Goal: Contribute content

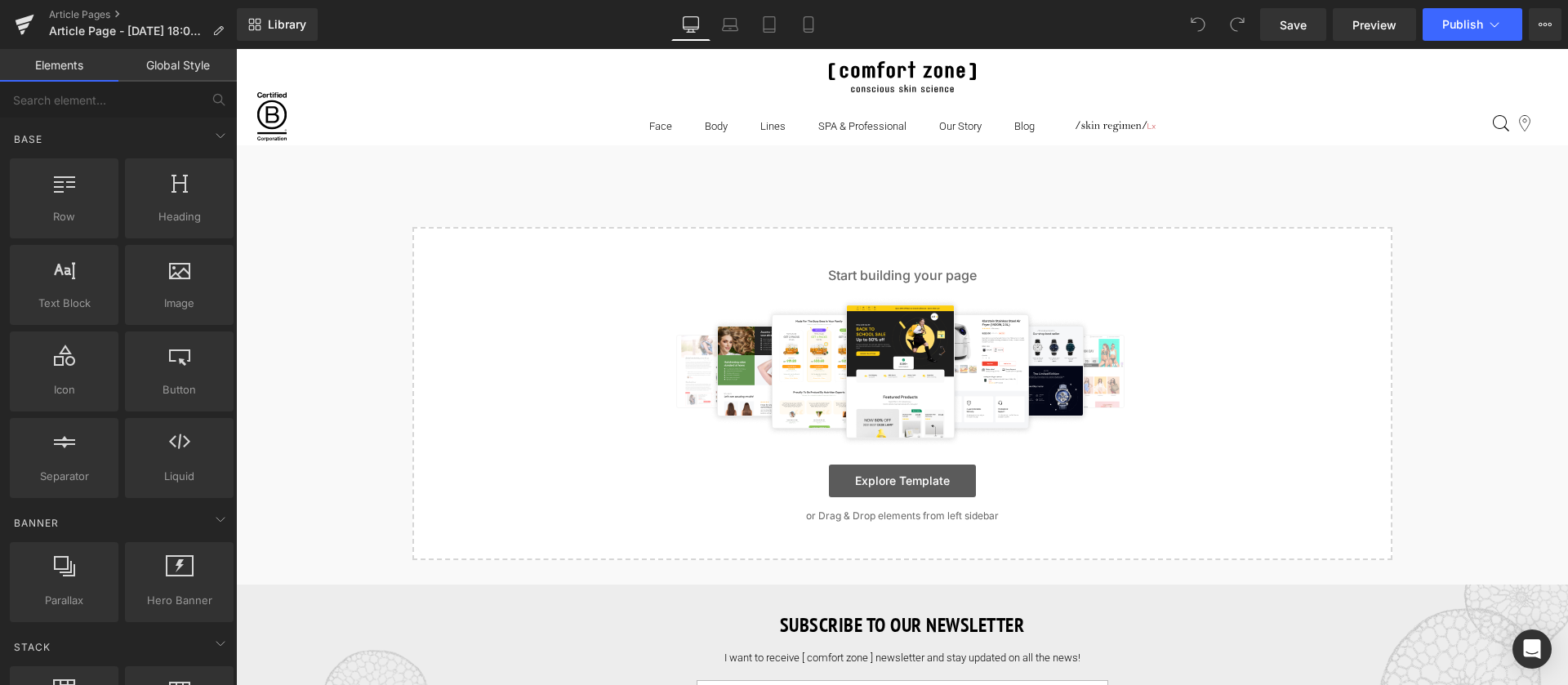
click at [885, 488] on link "Explore Template" at bounding box center [902, 481] width 147 height 33
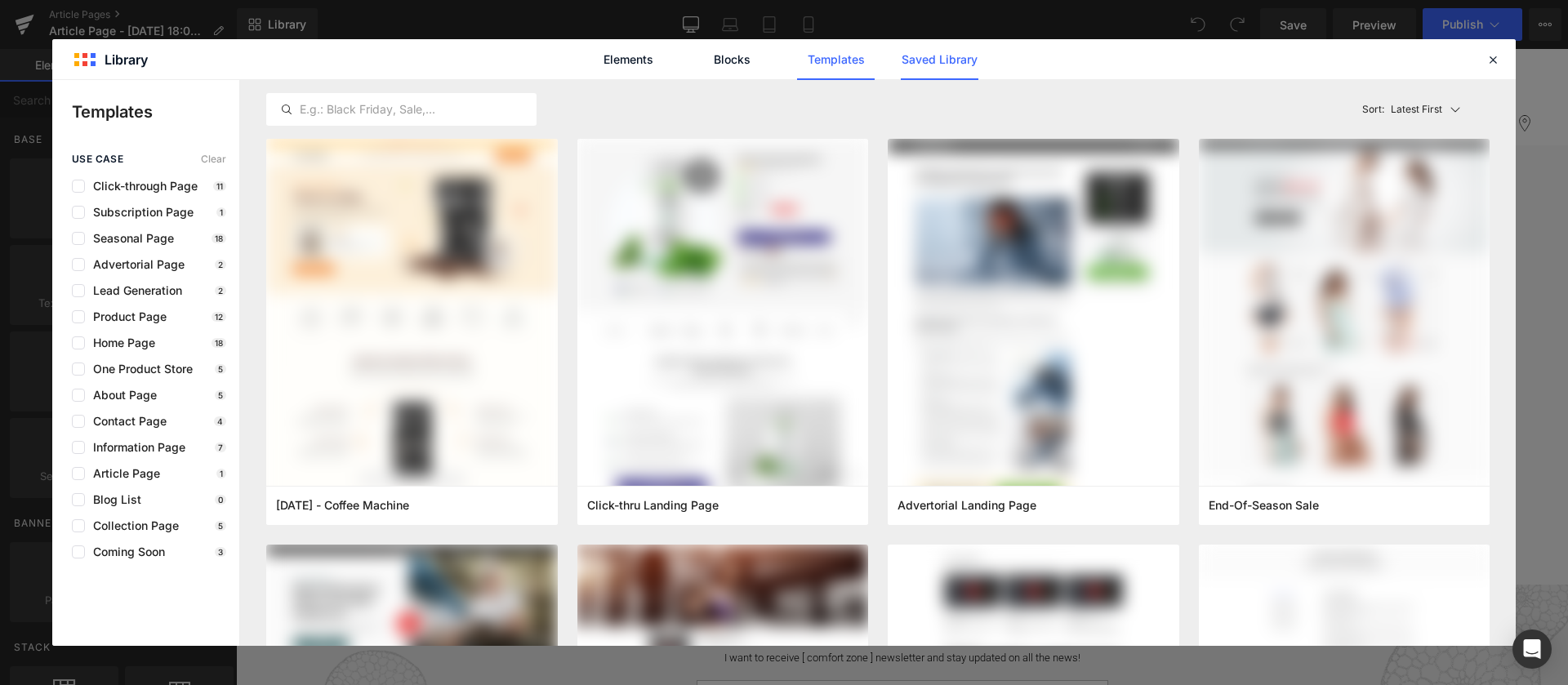
click at [919, 60] on link "Saved Library" at bounding box center [940, 59] width 78 height 41
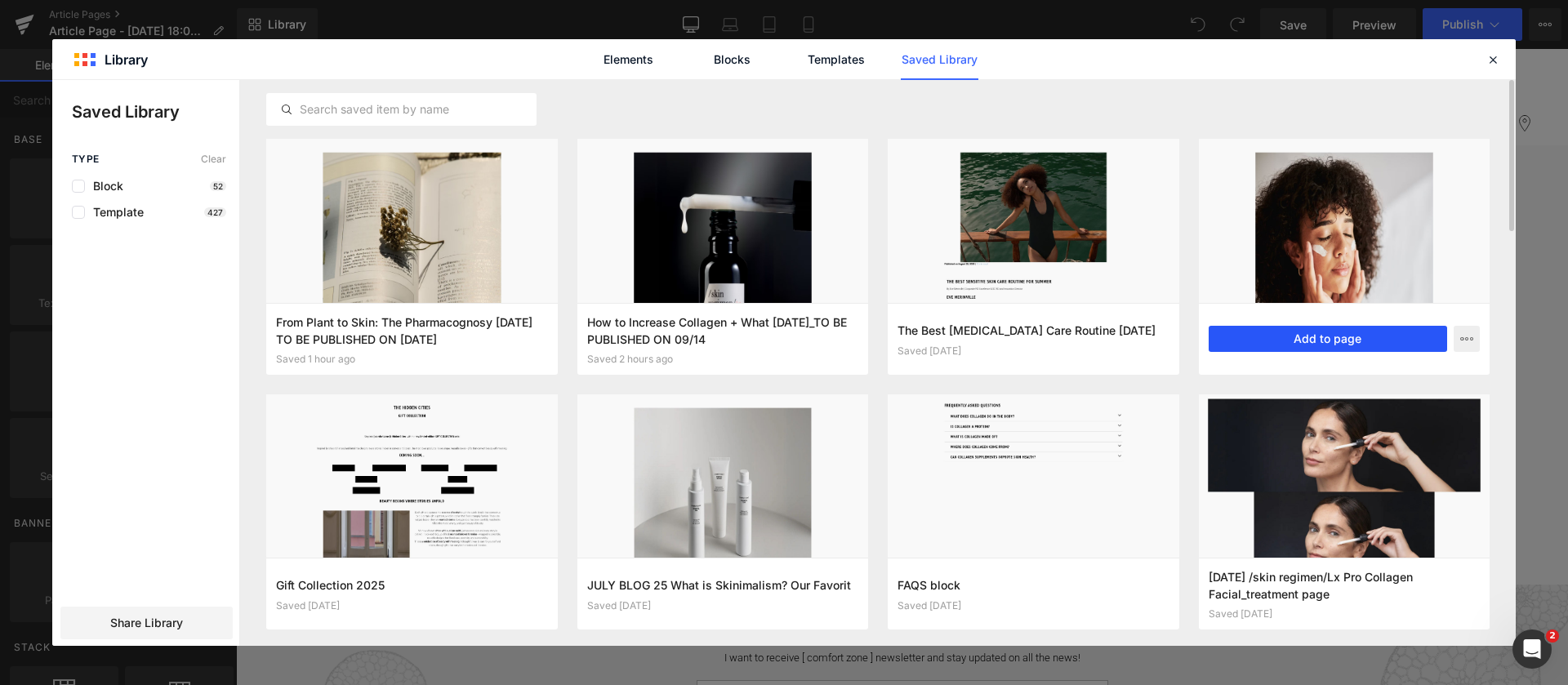
click at [1368, 337] on button "Add to page" at bounding box center [1328, 338] width 239 height 26
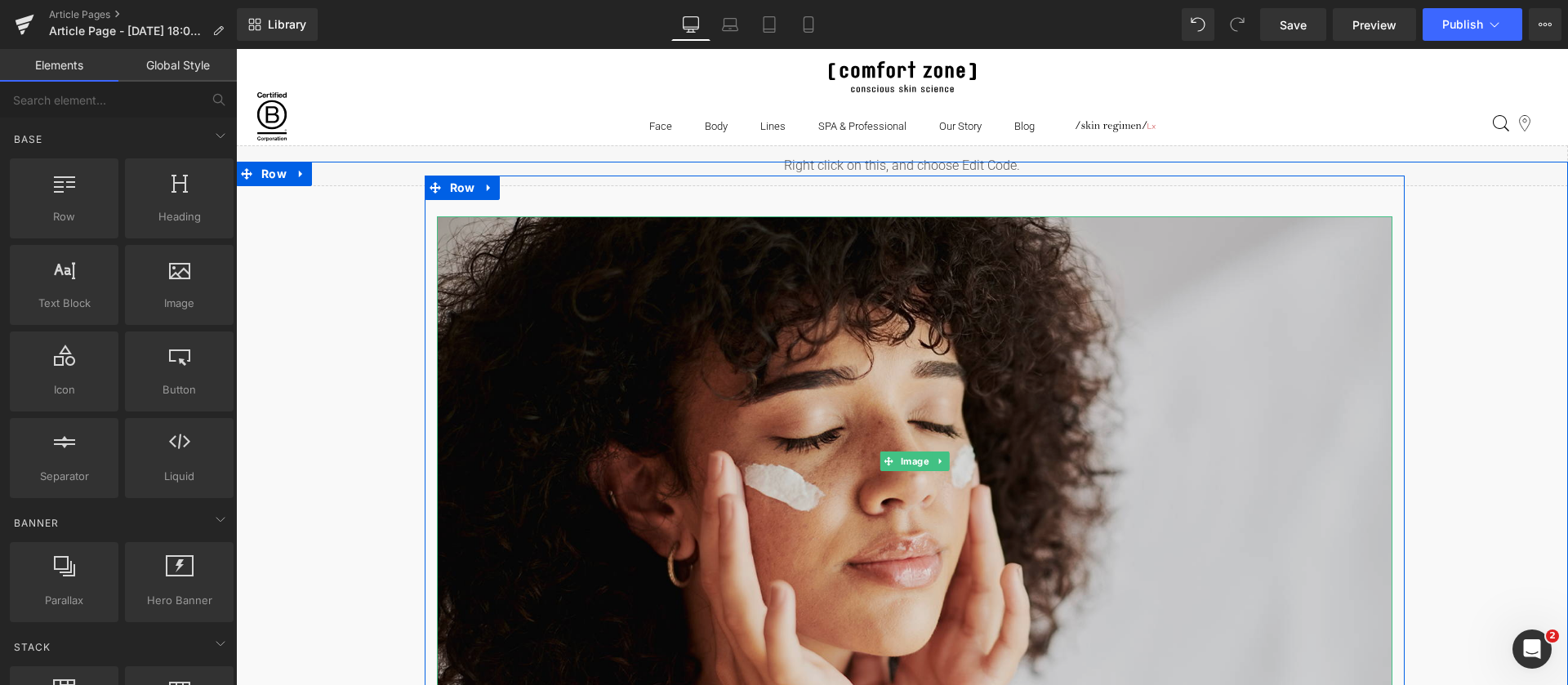
scroll to position [612, 0]
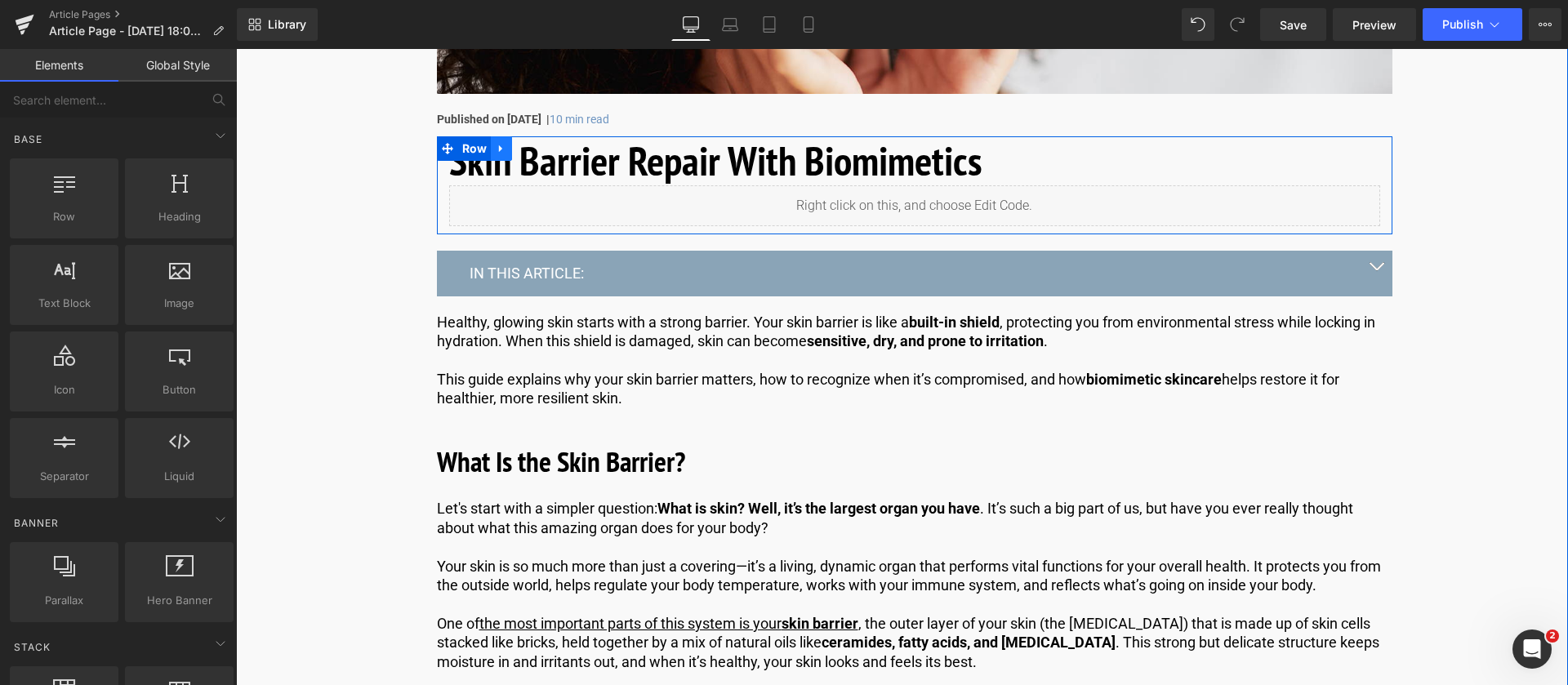
click at [488, 156] on div "Skin Barrier Repair With Biomimetics Heading Liquid Row IN THIS ARTICLE: Text B…" at bounding box center [914, 285] width 980 height 298
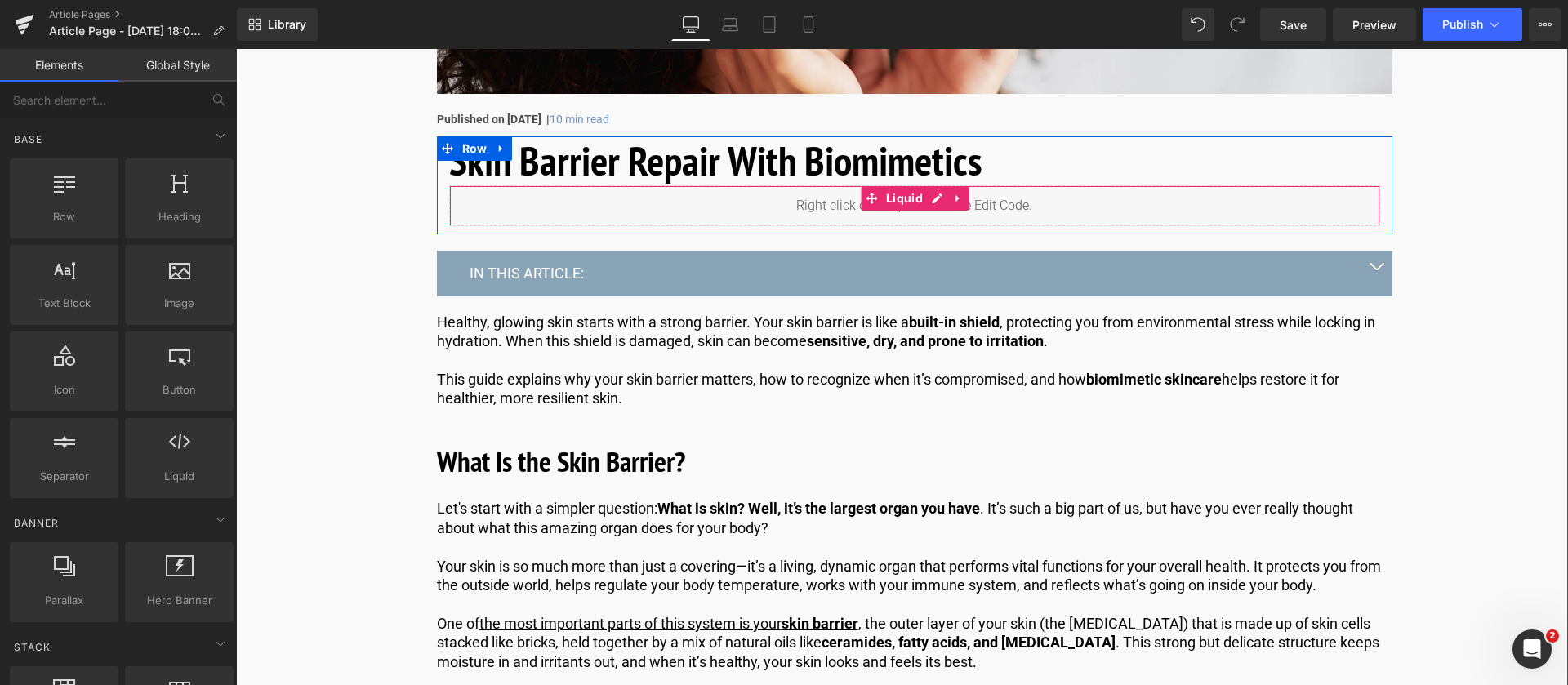
click at [956, 186] on link at bounding box center [958, 198] width 21 height 25
click at [991, 165] on h1 "Skin Barrier Repair With Biomimetics" at bounding box center [914, 161] width 931 height 49
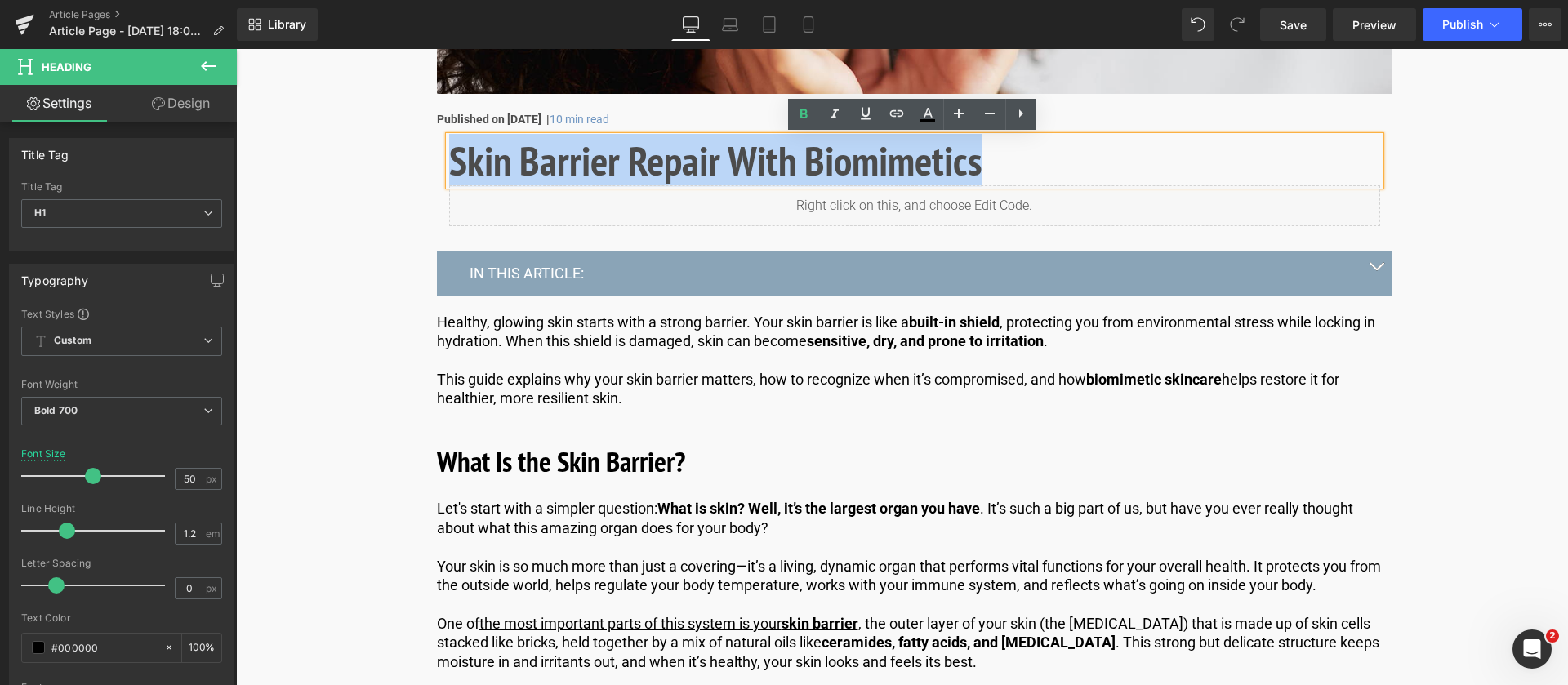
drag, startPoint x: 983, startPoint y: 158, endPoint x: 389, endPoint y: 180, distance: 594.4
paste div
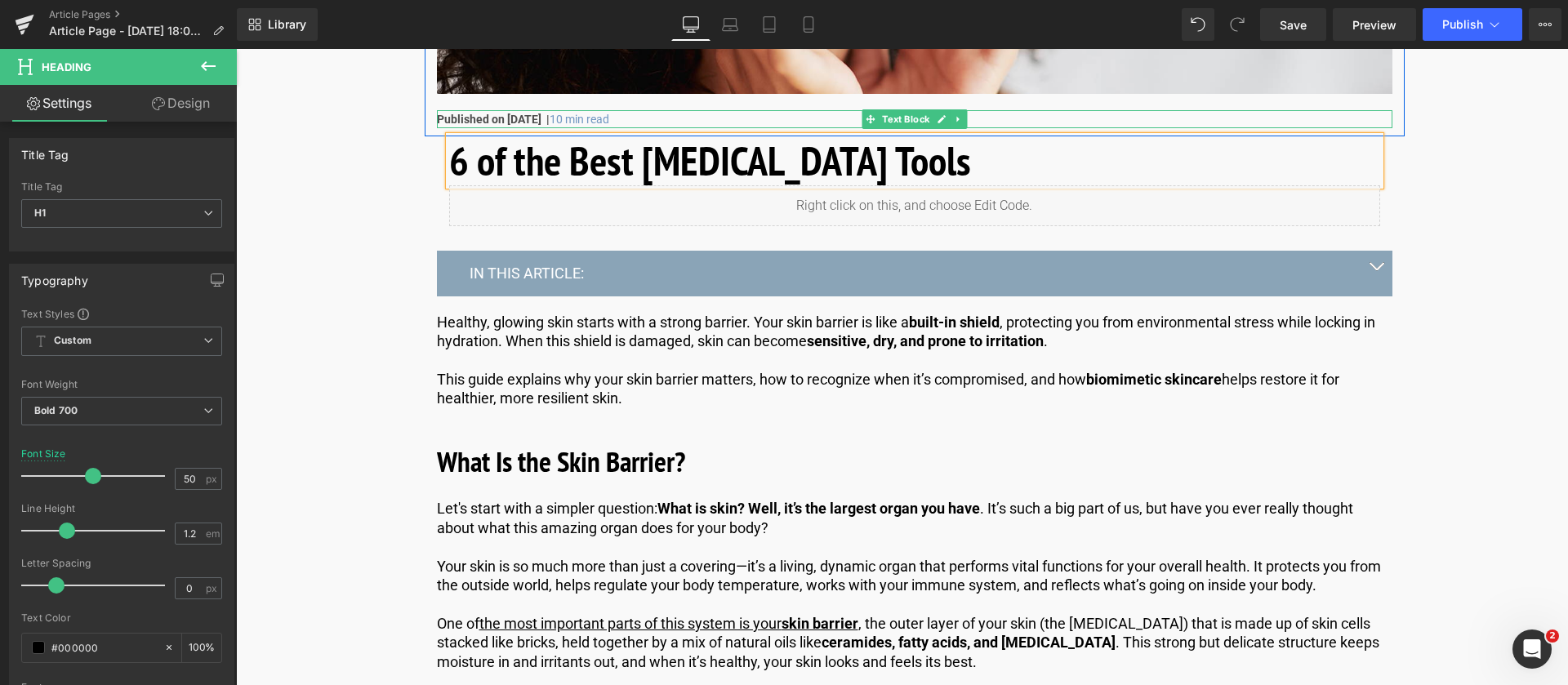
click at [540, 122] on strong "Published on [DATE] |" at bounding box center [493, 118] width 112 height 13
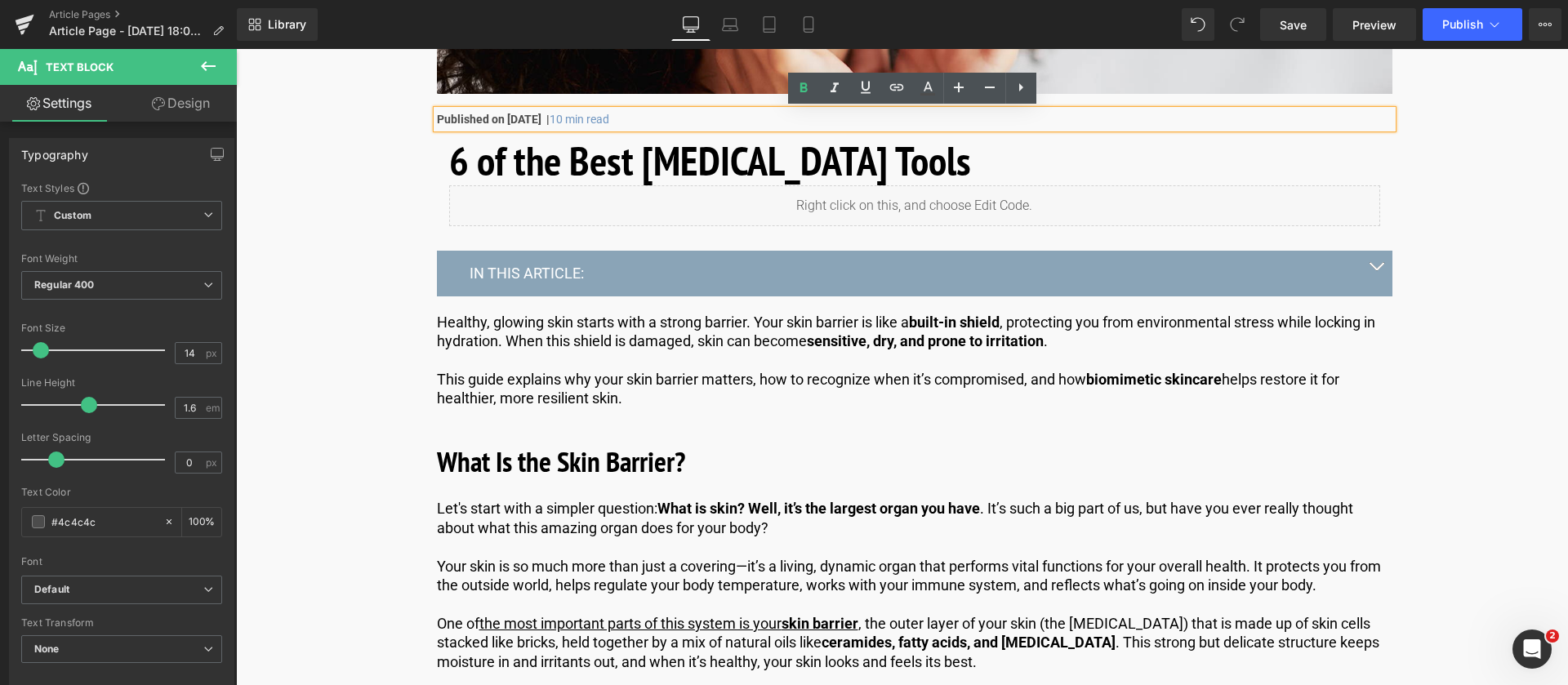
click at [550, 112] on strong "Published on [DATE] |" at bounding box center [493, 118] width 112 height 13
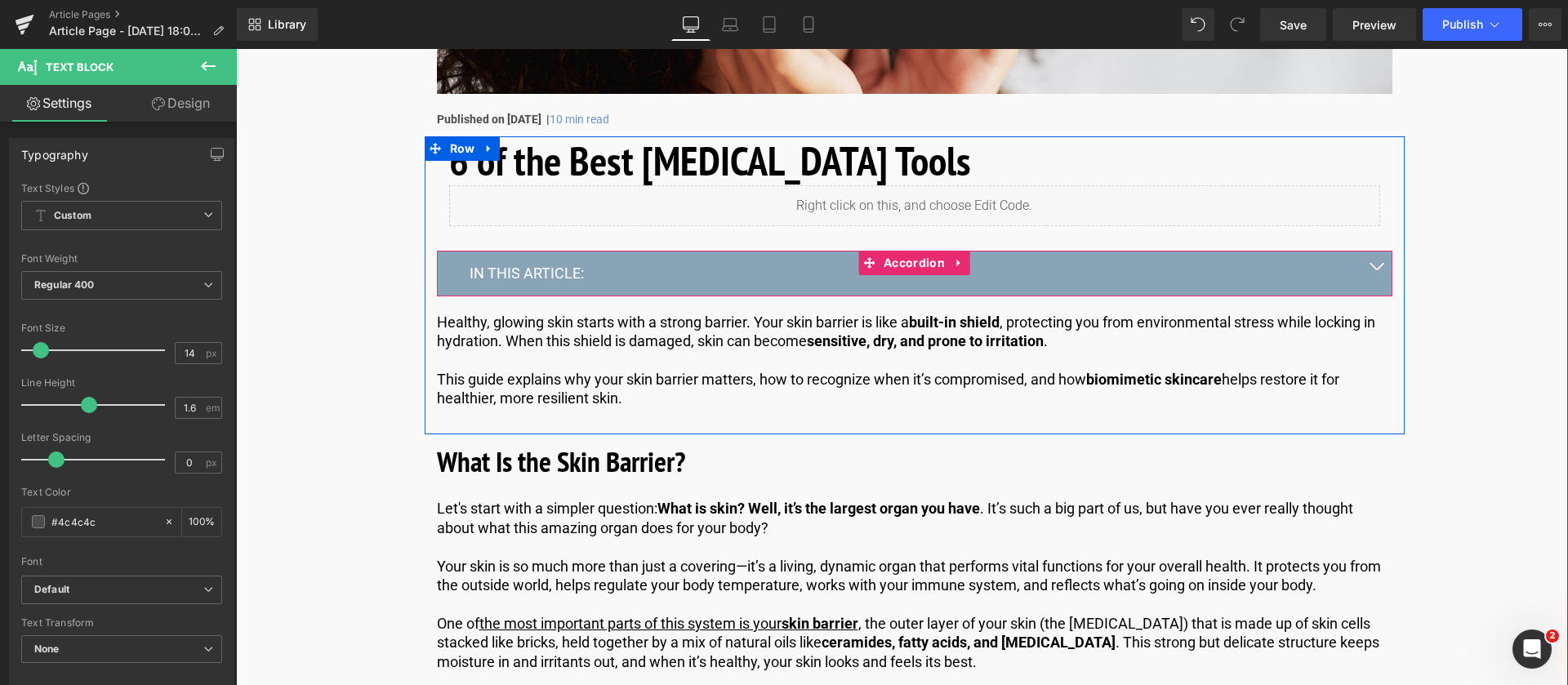
click at [1374, 265] on button "button" at bounding box center [1376, 273] width 33 height 44
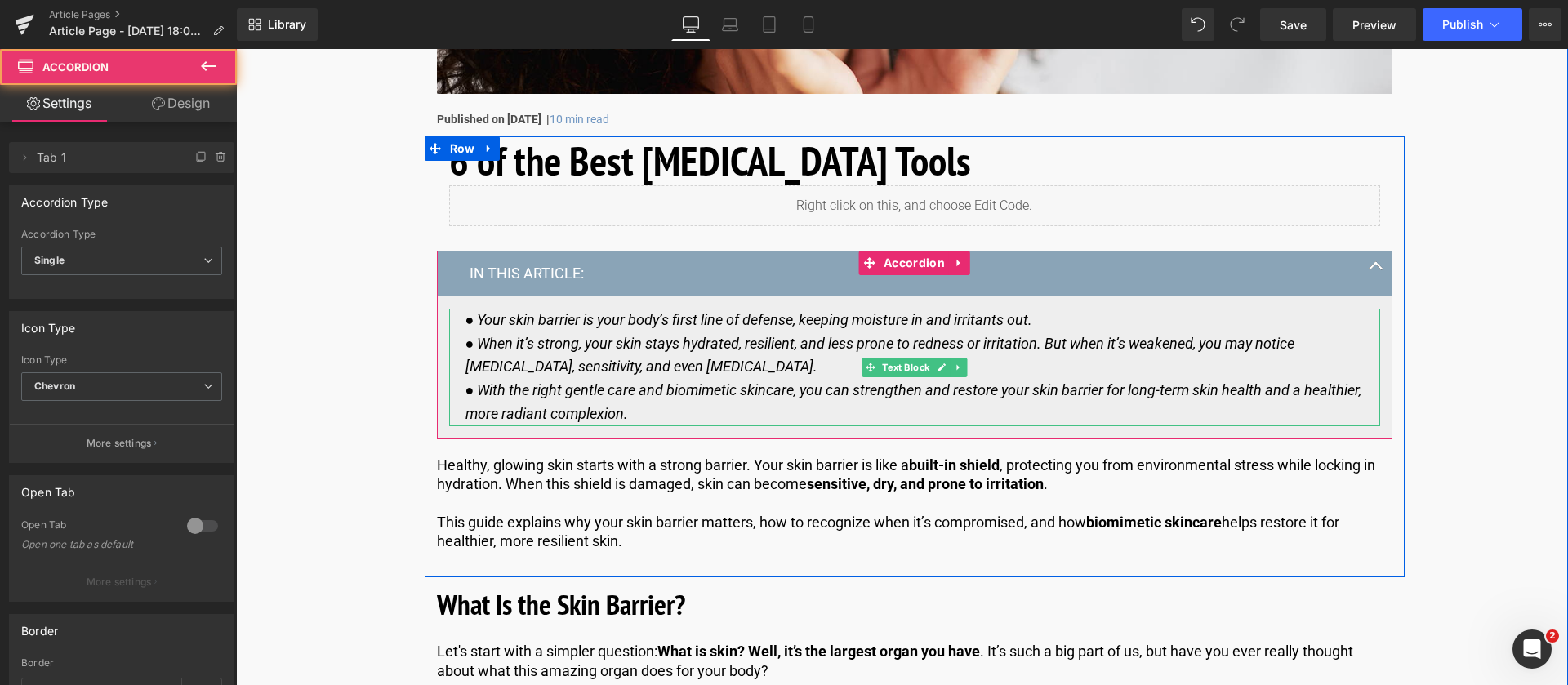
click at [568, 391] on icon "● With the right gentle care and biomimetic skincare, you can strengthen and re…" at bounding box center [914, 402] width 896 height 41
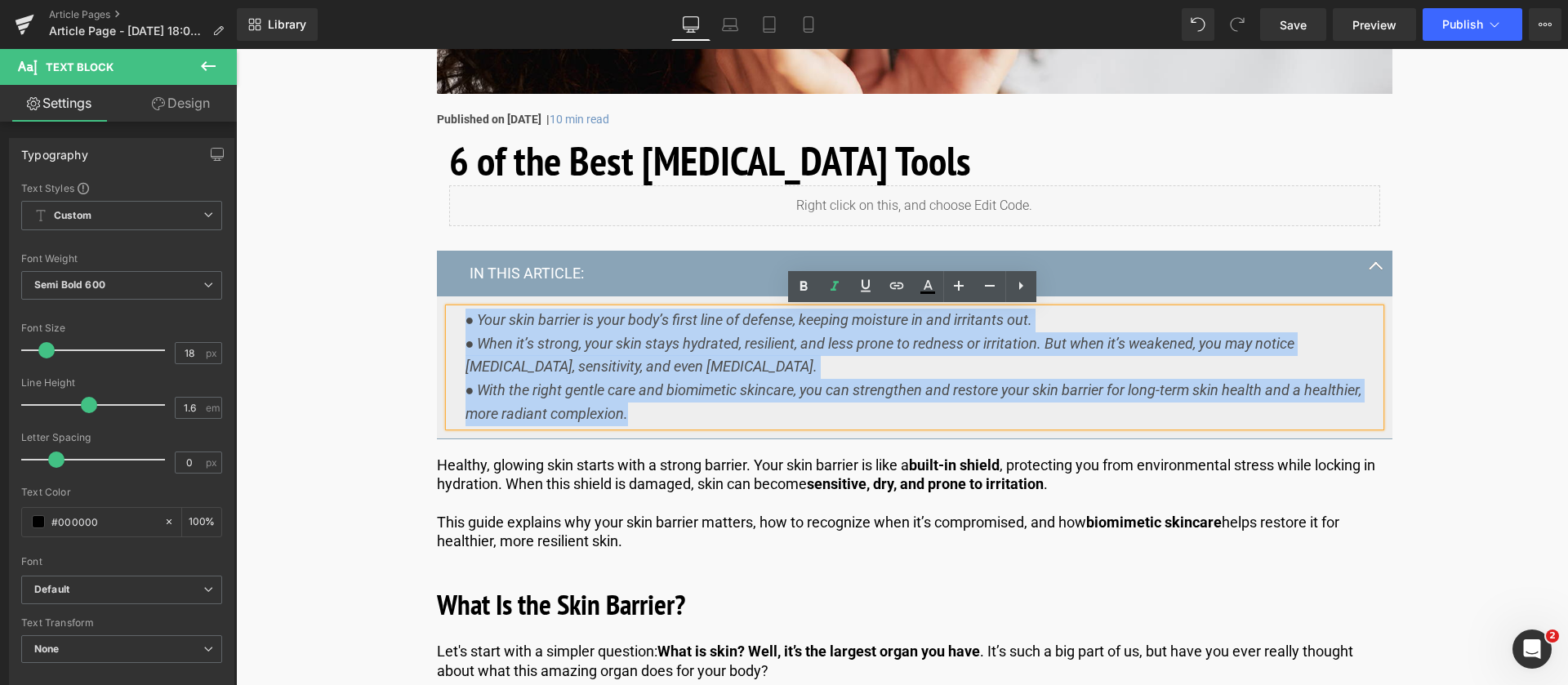
drag, startPoint x: 641, startPoint y: 419, endPoint x: 461, endPoint y: 325, distance: 203.1
click at [461, 325] on div "● Your skin barrier is your body’s first line of defense, keeping moisture in a…" at bounding box center [914, 367] width 931 height 118
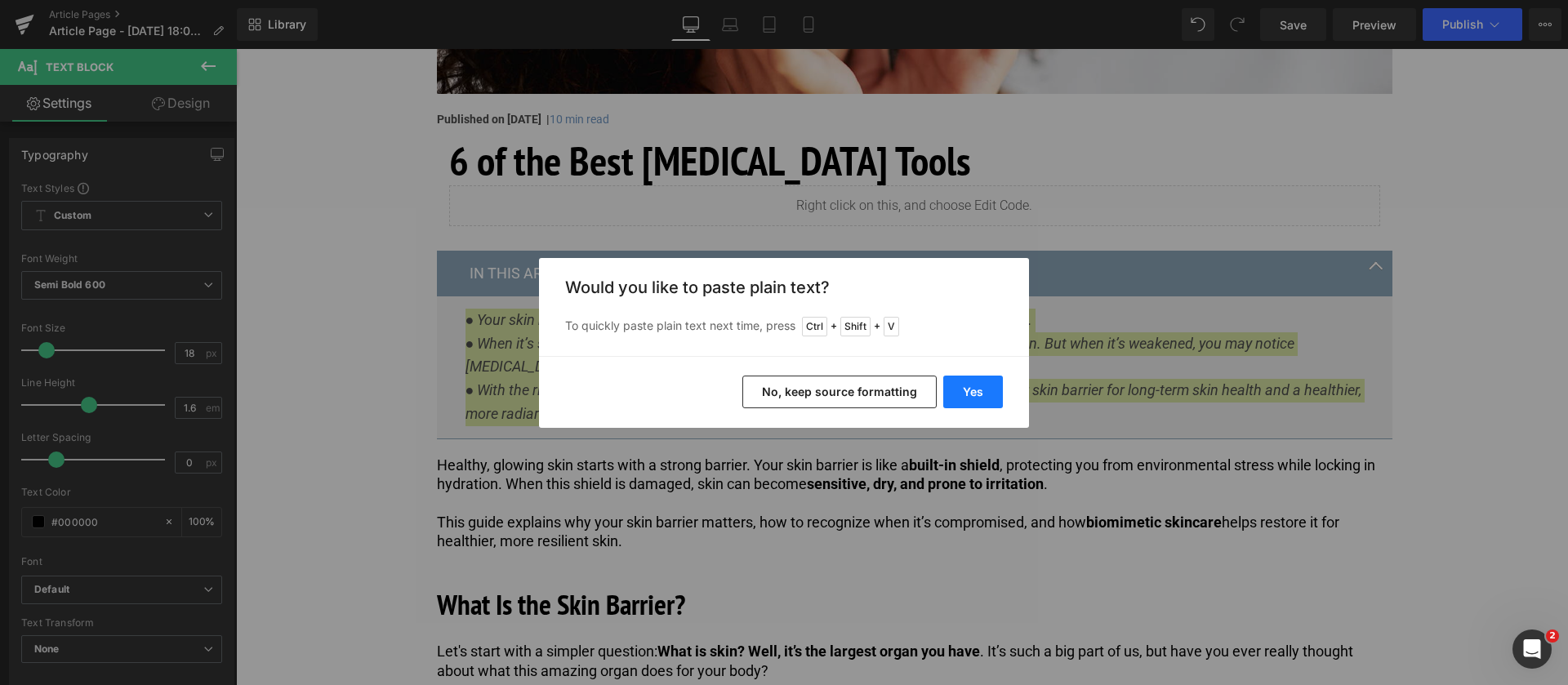
click at [986, 383] on button "Yes" at bounding box center [973, 392] width 60 height 33
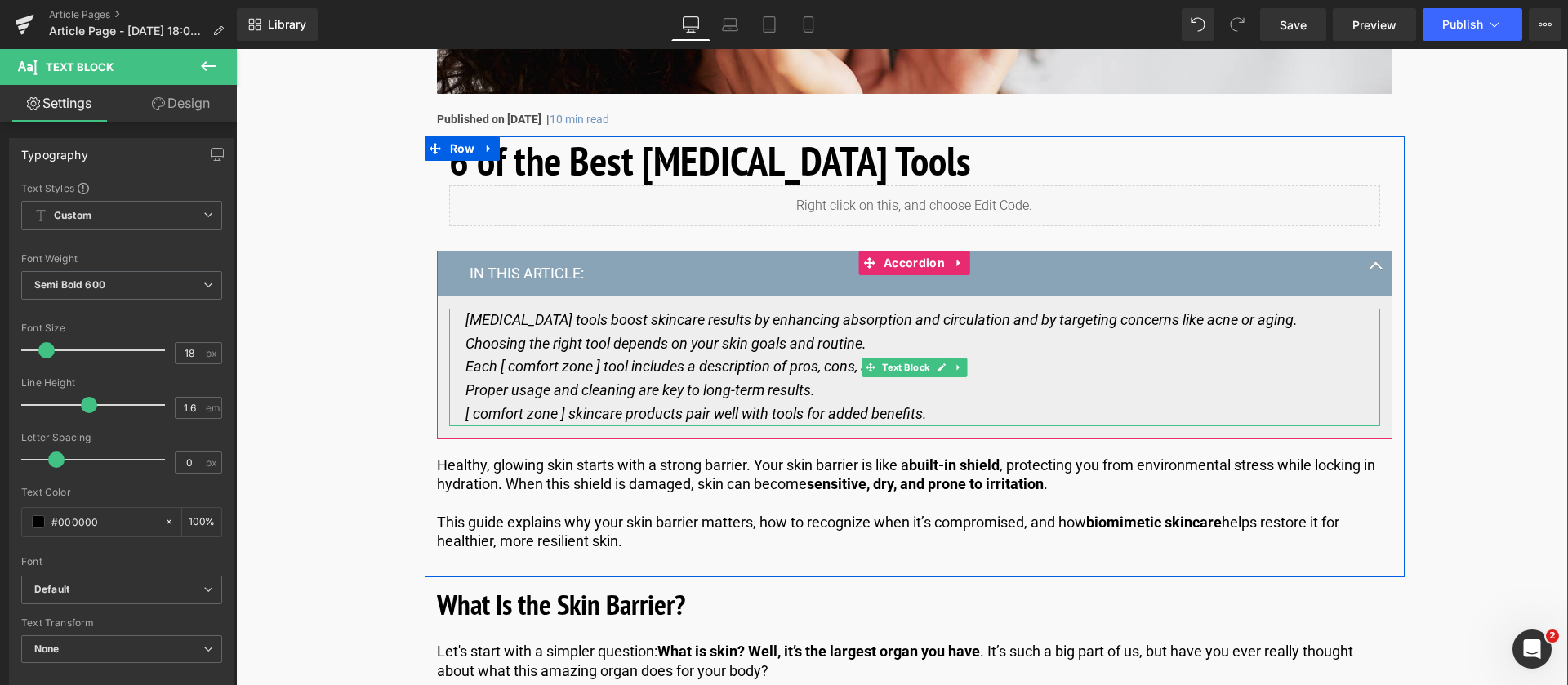
click at [463, 320] on div "[MEDICAL_DATA] tools boost skincare results by enhancing absorption and circula…" at bounding box center [914, 367] width 931 height 118
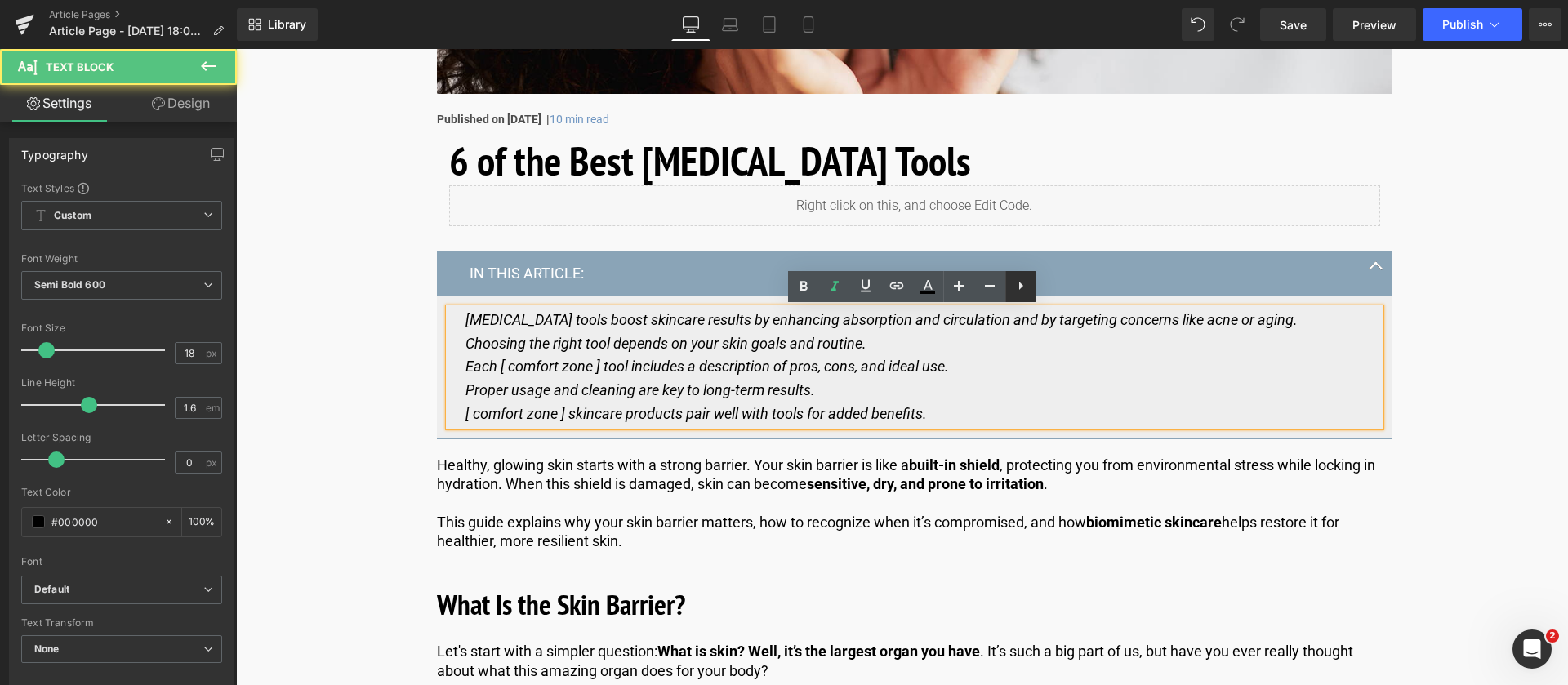
click at [1012, 282] on icon at bounding box center [1021, 285] width 19 height 19
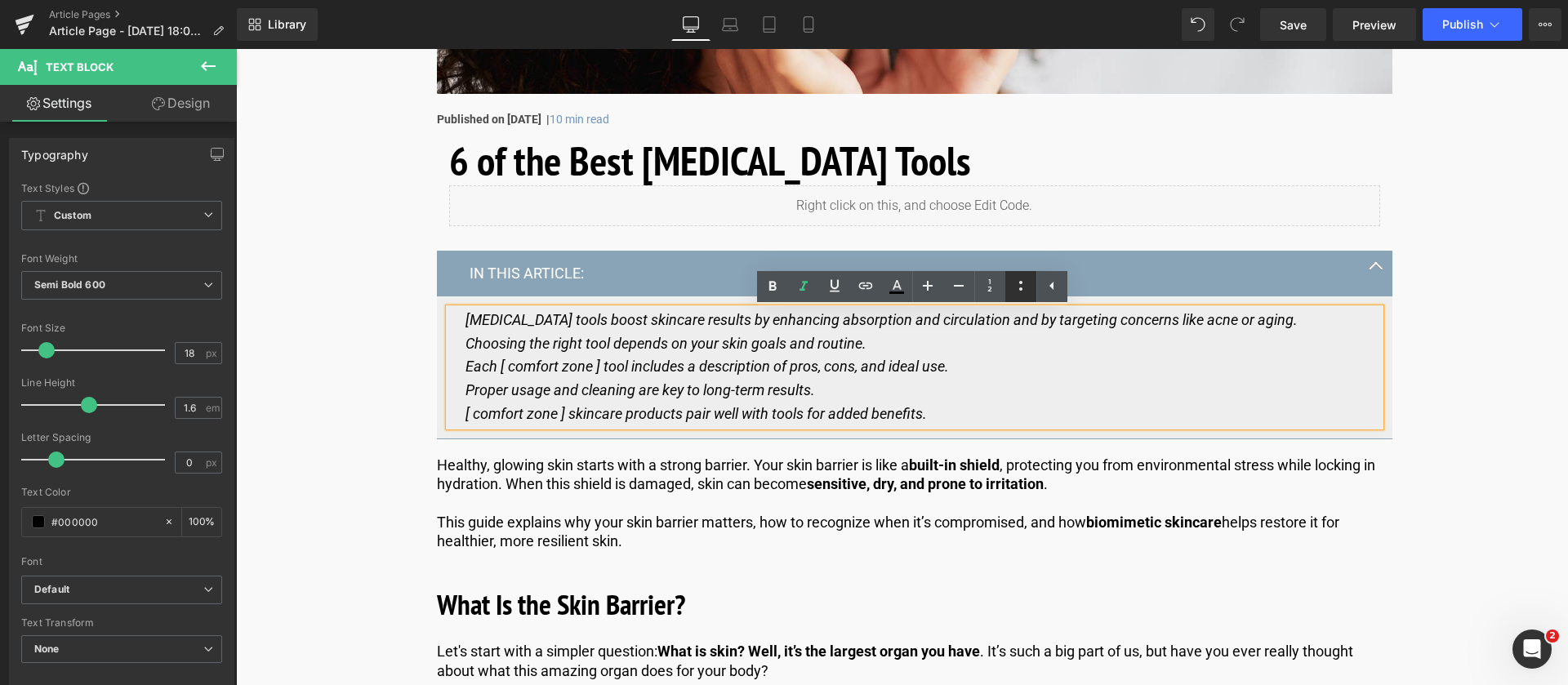
click at [1015, 289] on icon at bounding box center [1021, 285] width 19 height 19
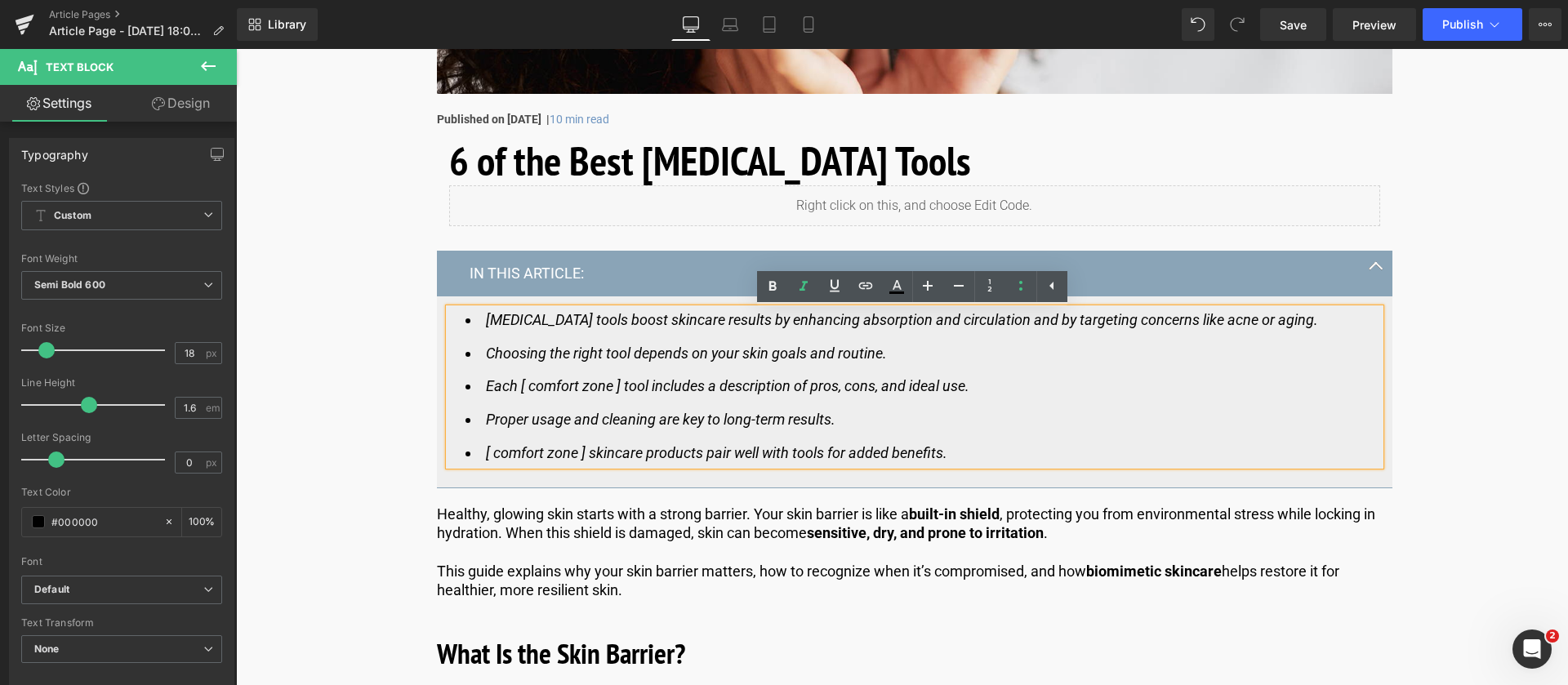
click at [573, 437] on ul "[MEDICAL_DATA] tools boost skincare results by enhancing absorption and circula…" at bounding box center [915, 386] width 898 height 156
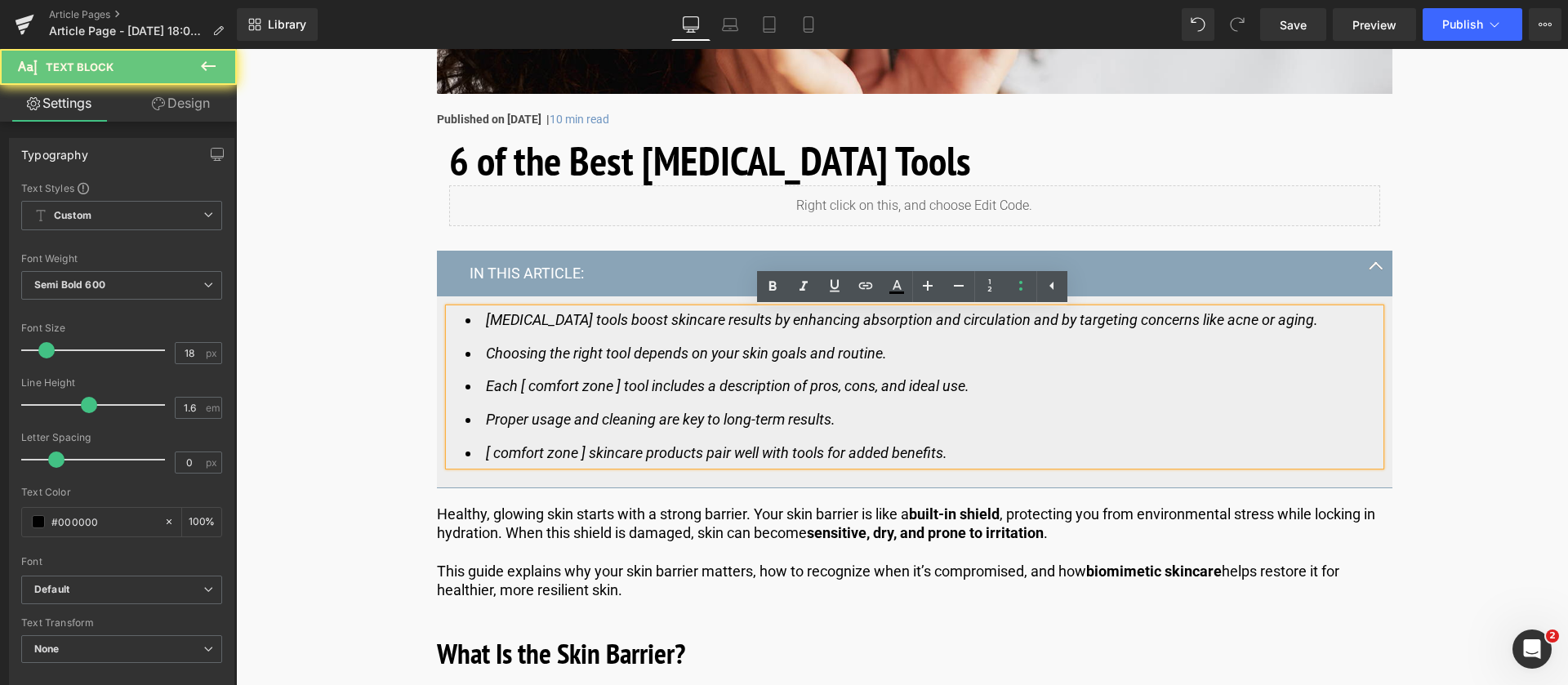
click at [580, 455] on icon "[ comfort zone ] skincare products pair well with tools for added benefits." at bounding box center [717, 452] width 462 height 17
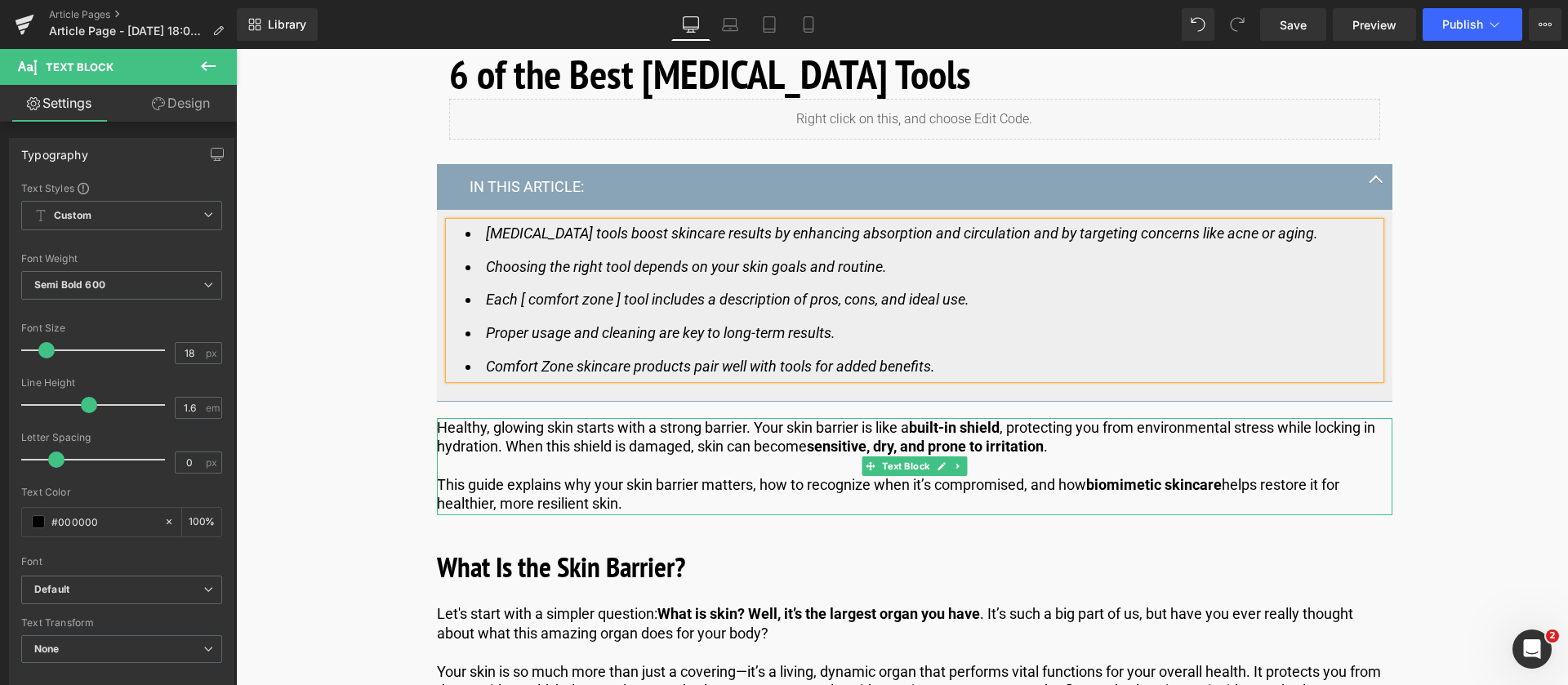
scroll to position [735, 0]
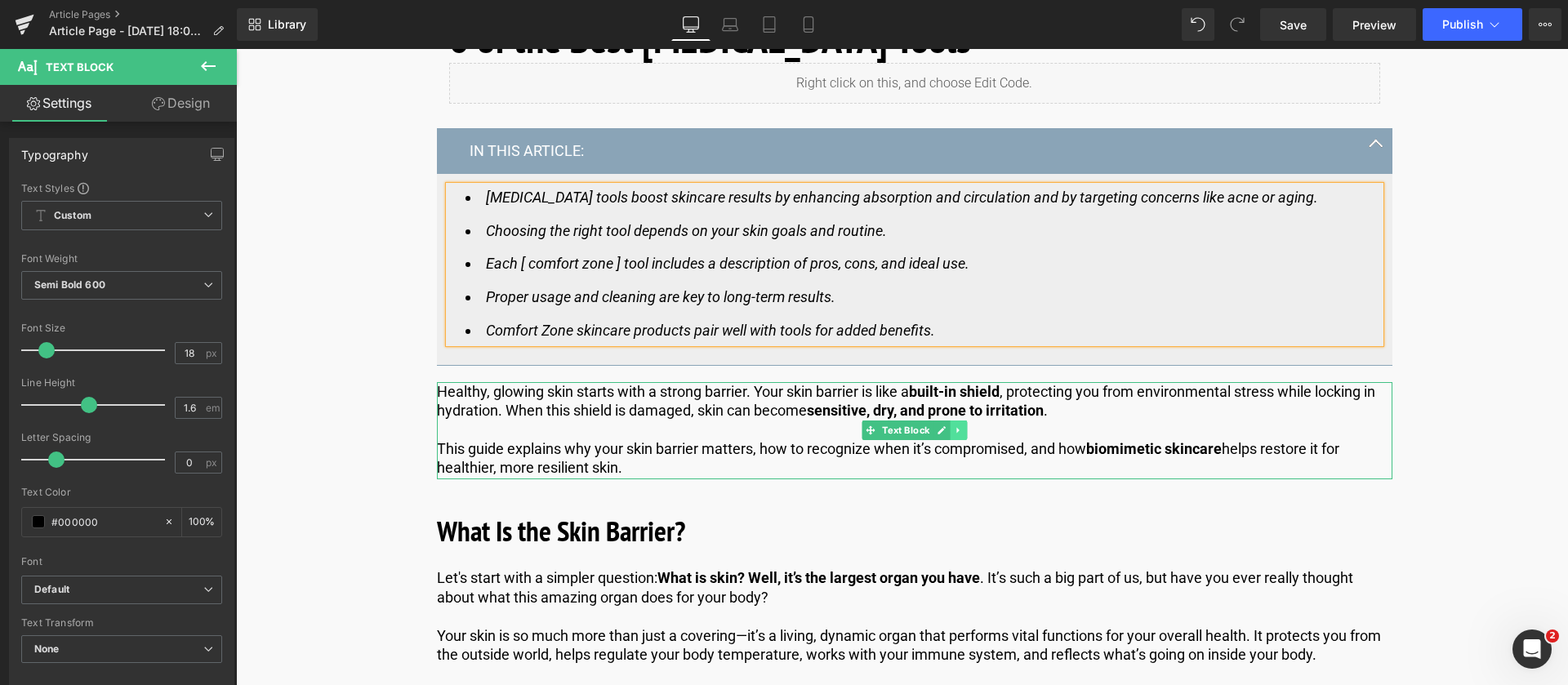
click at [957, 430] on icon at bounding box center [957, 430] width 3 height 6
click at [959, 430] on link at bounding box center [968, 430] width 17 height 19
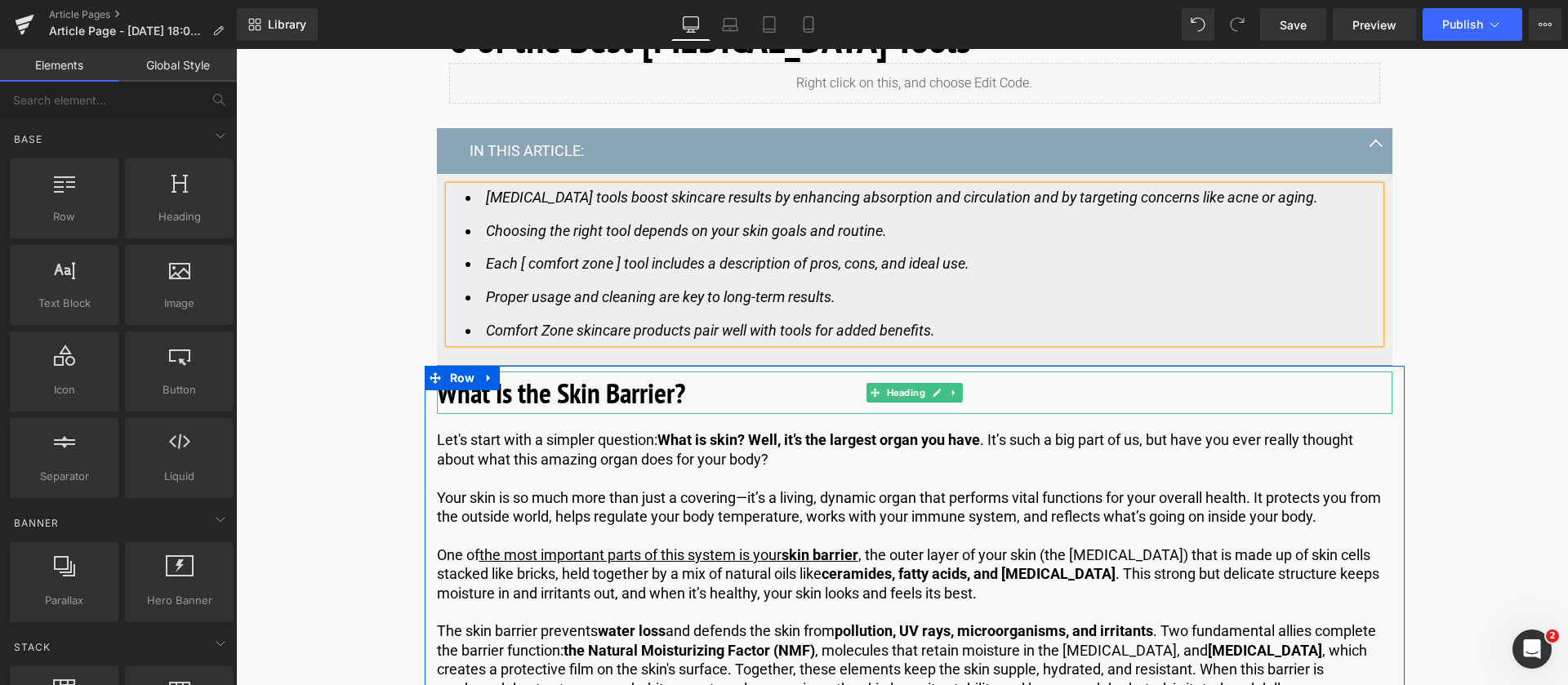
drag, startPoint x: 579, startPoint y: 396, endPoint x: 589, endPoint y: 396, distance: 10.0
click at [579, 396] on b "What Is the Skin Barrier?" at bounding box center [562, 392] width 249 height 37
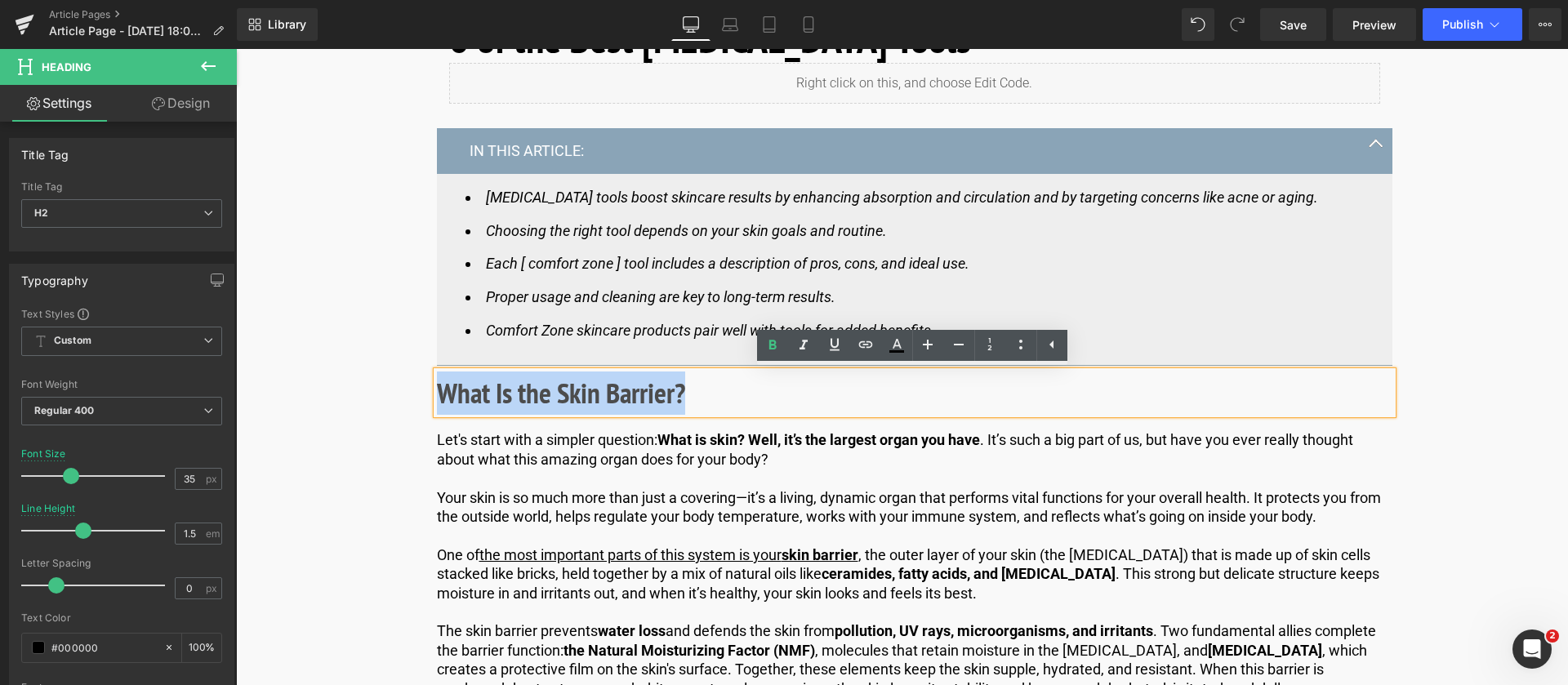
drag, startPoint x: 705, startPoint y: 396, endPoint x: 442, endPoint y: 397, distance: 263.0
click at [442, 397] on h2 "What Is the Skin Barrier?" at bounding box center [915, 392] width 956 height 43
paste div
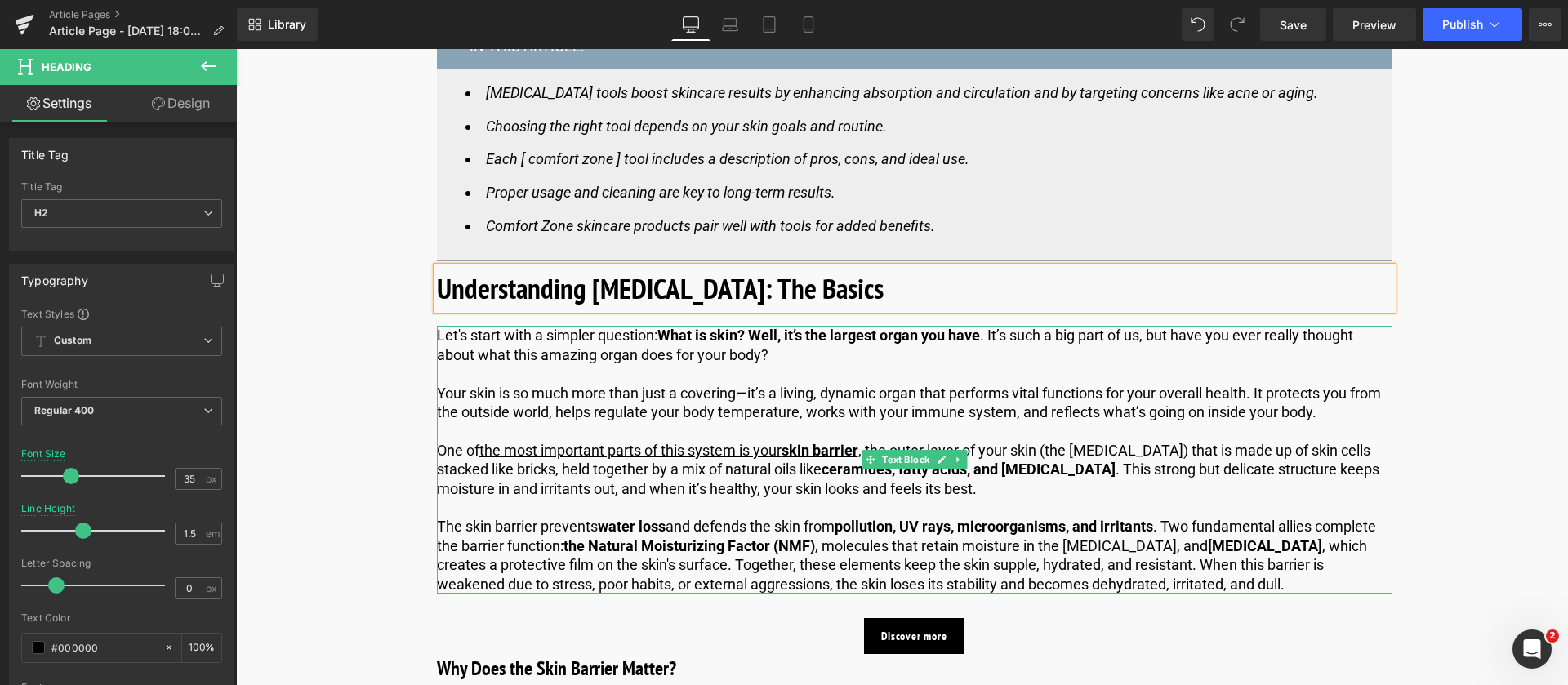
scroll to position [980, 0]
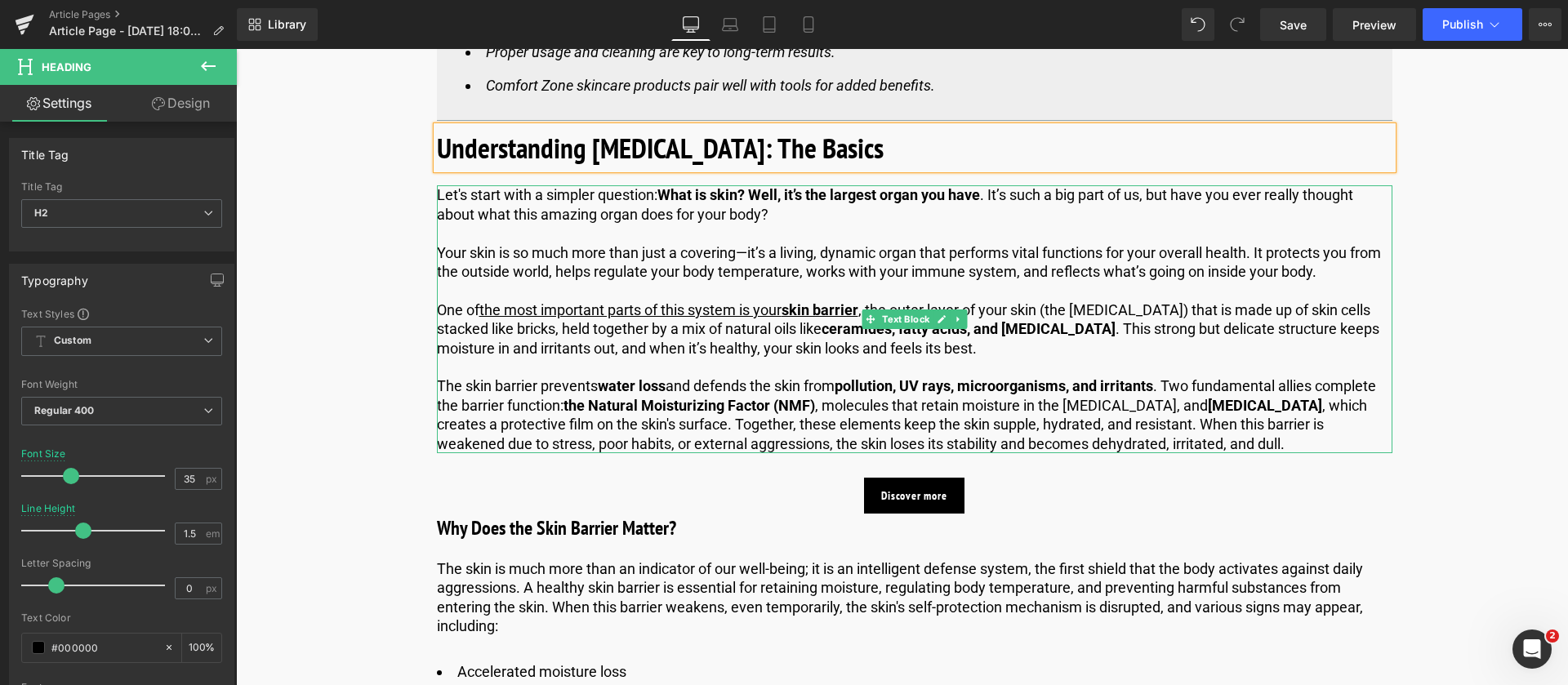
drag, startPoint x: 899, startPoint y: 435, endPoint x: 918, endPoint y: 435, distance: 19.0
click at [900, 435] on p "The skin barrier prevents water loss and defends the skin from pollution, UV ra…" at bounding box center [915, 414] width 956 height 77
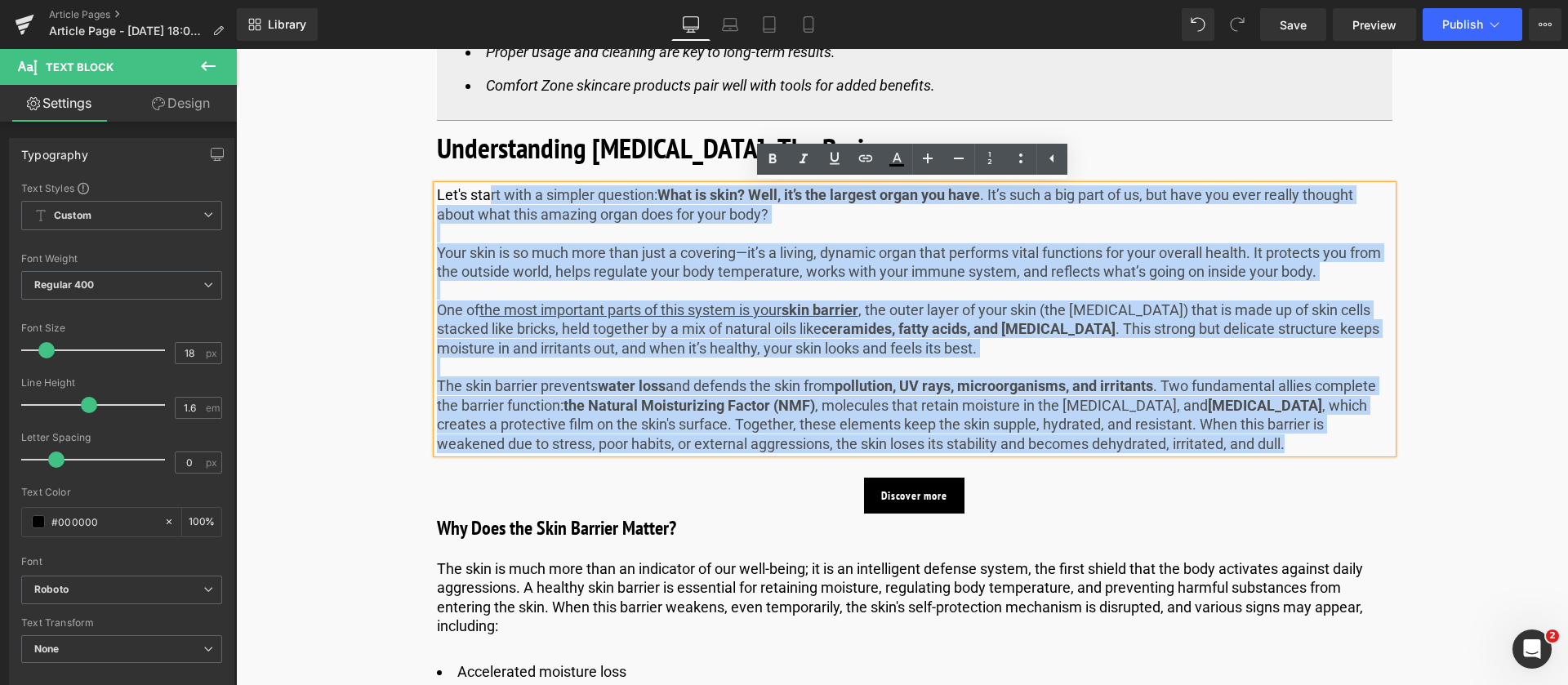
drag, startPoint x: 1200, startPoint y: 440, endPoint x: 489, endPoint y: 199, distance: 750.7
click at [489, 199] on div "Let's start with a simpler question: What is skin? Well, it’s the largest organ…" at bounding box center [915, 319] width 956 height 268
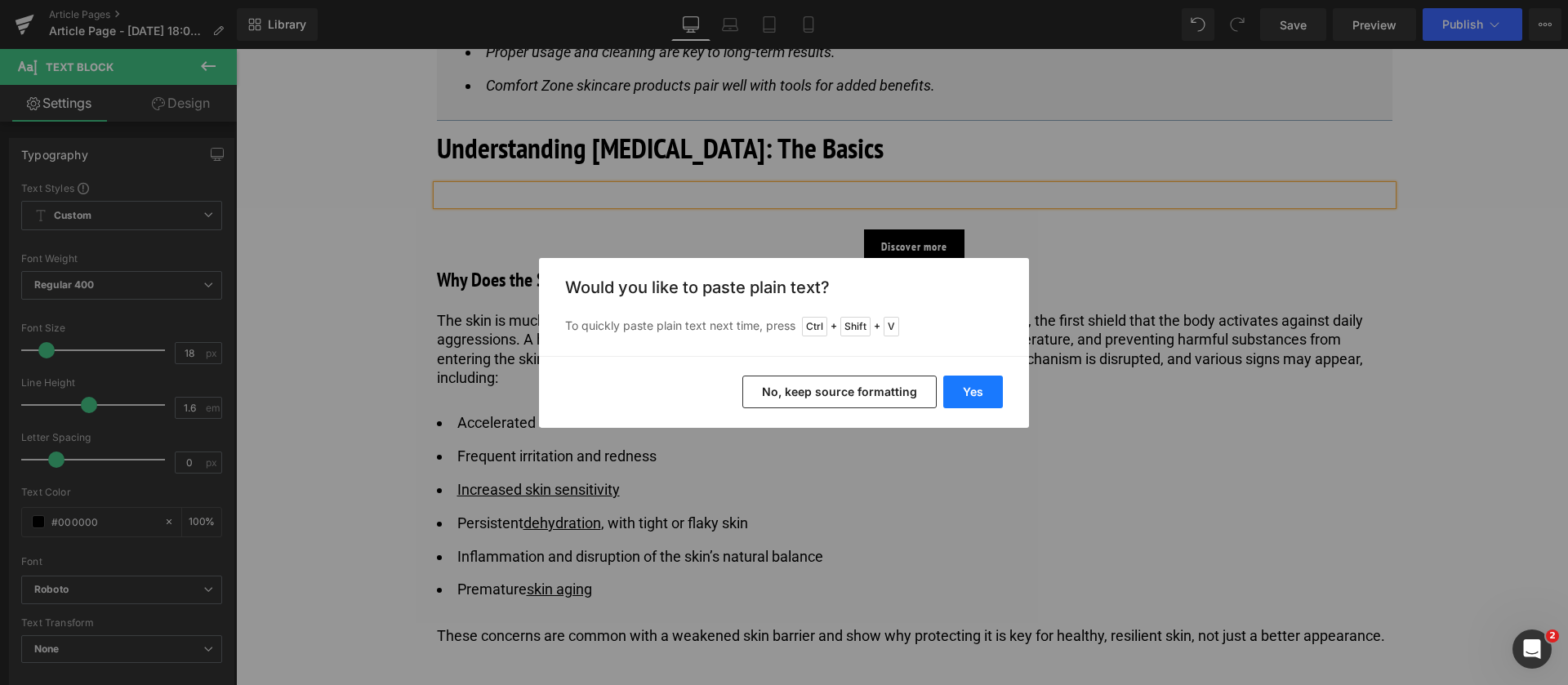
click at [991, 388] on button "Yes" at bounding box center [973, 392] width 60 height 33
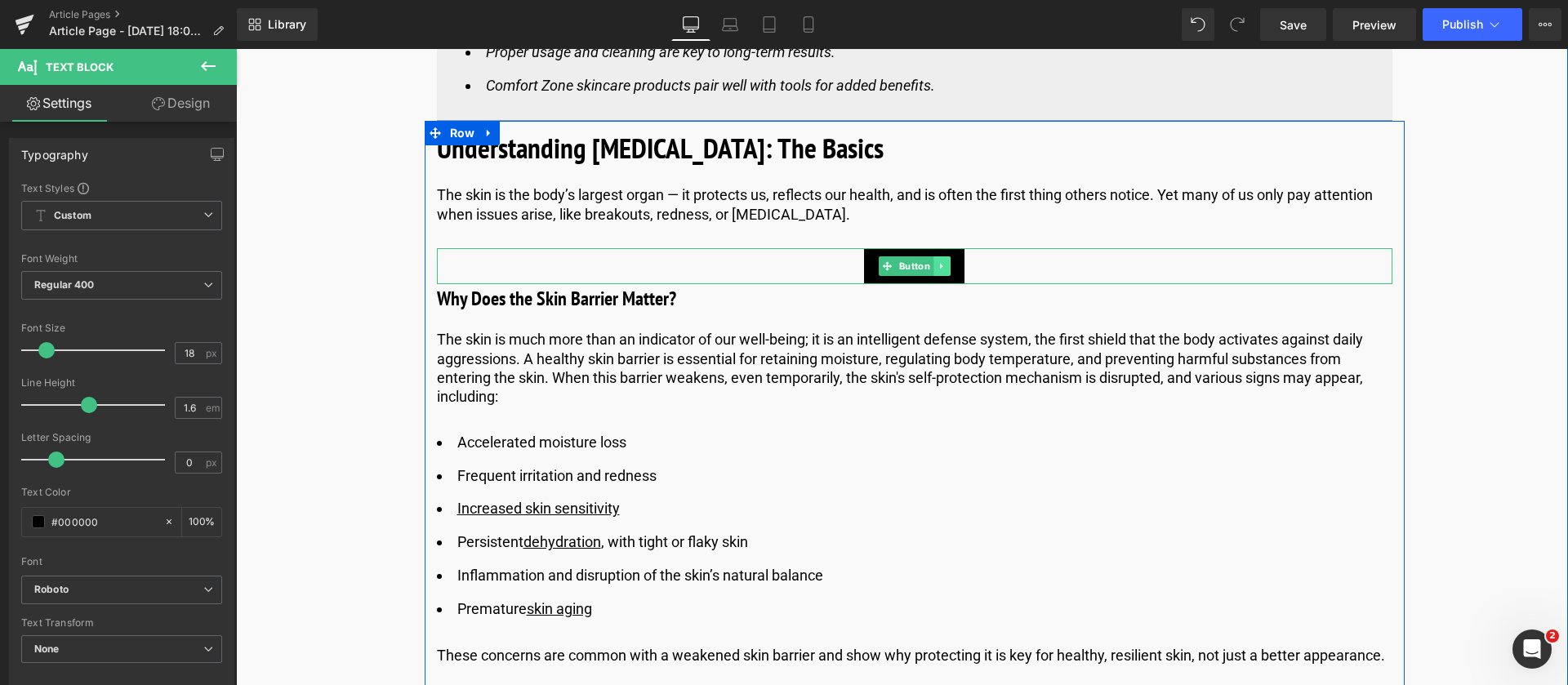
click at [944, 270] on icon at bounding box center [941, 266] width 9 height 10
click at [946, 270] on icon at bounding box center [950, 266] width 9 height 10
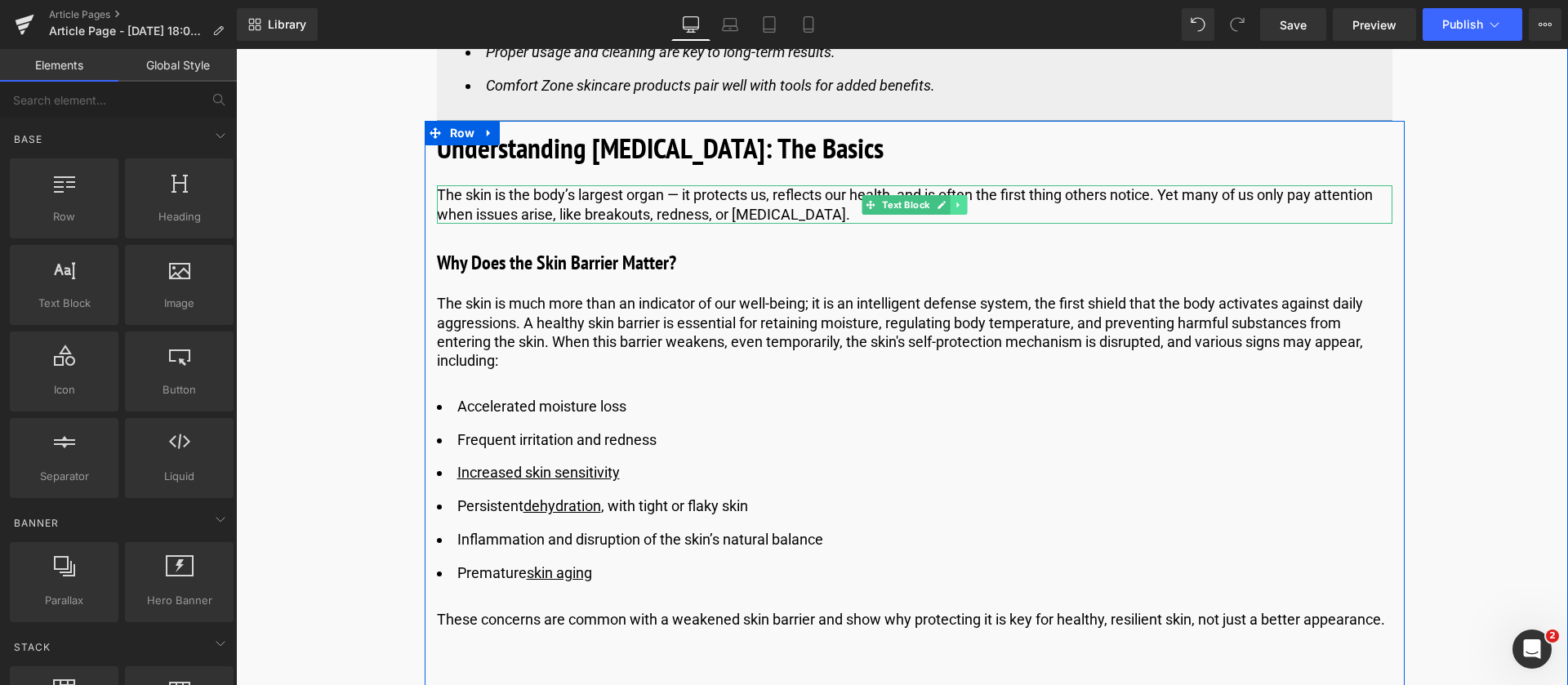
click at [957, 209] on icon at bounding box center [958, 206] width 9 height 10
click at [946, 209] on icon at bounding box center [950, 206] width 9 height 10
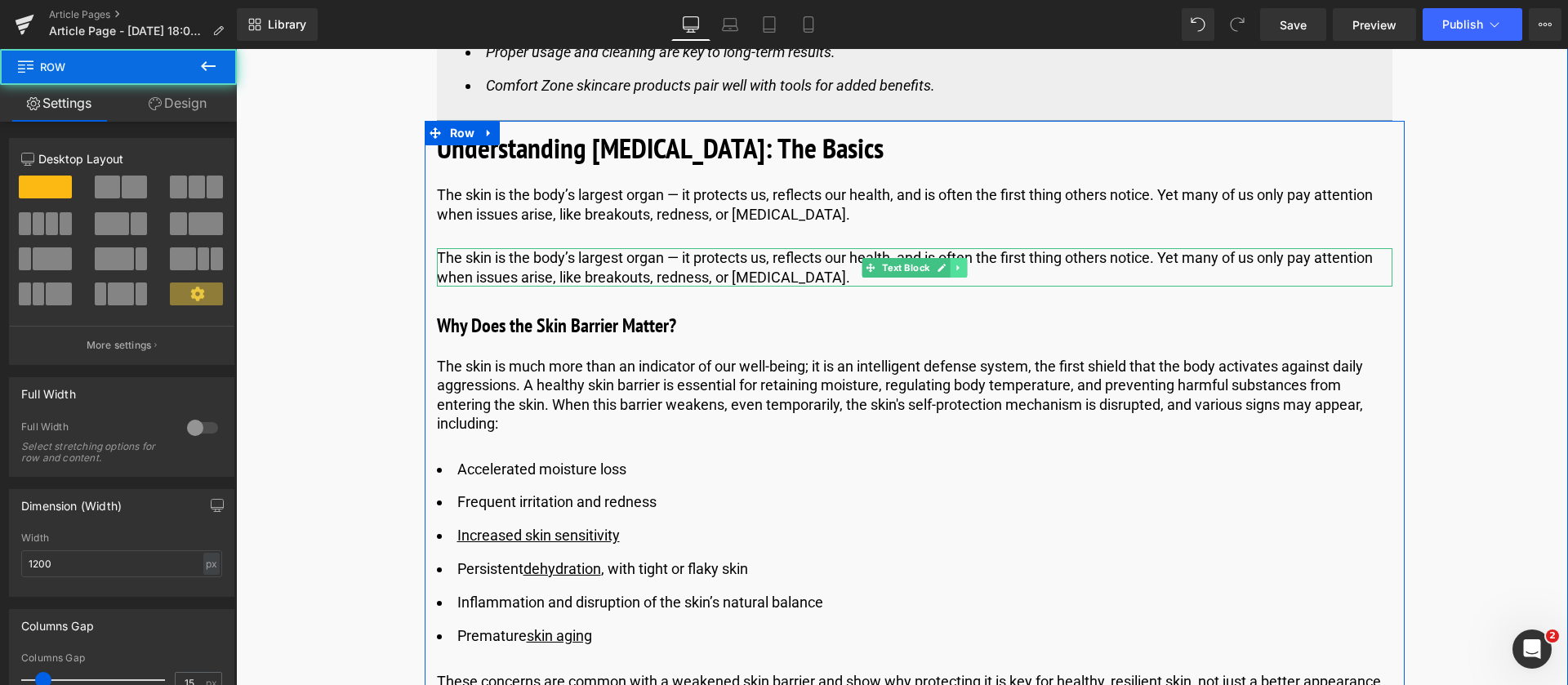
click at [959, 264] on icon at bounding box center [958, 268] width 9 height 10
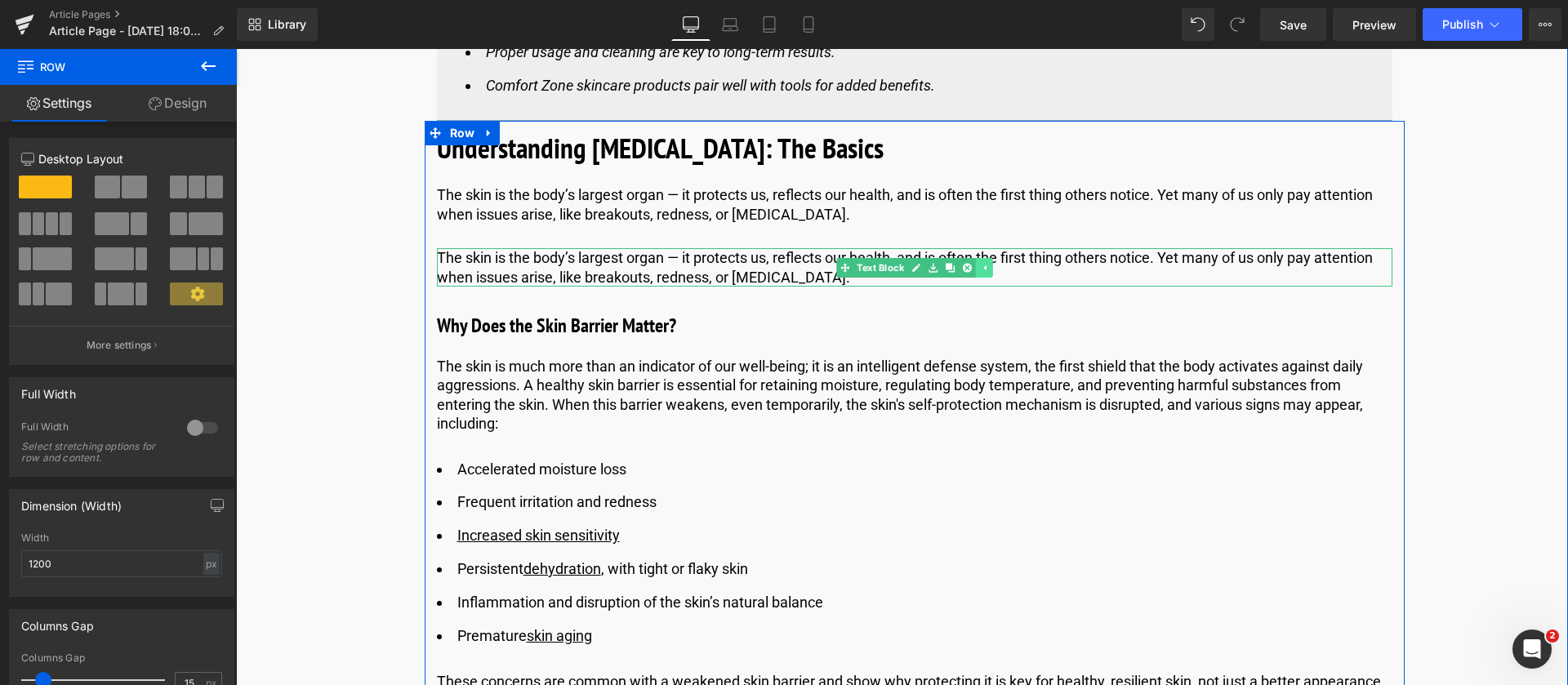
click at [959, 264] on link at bounding box center [968, 267] width 17 height 19
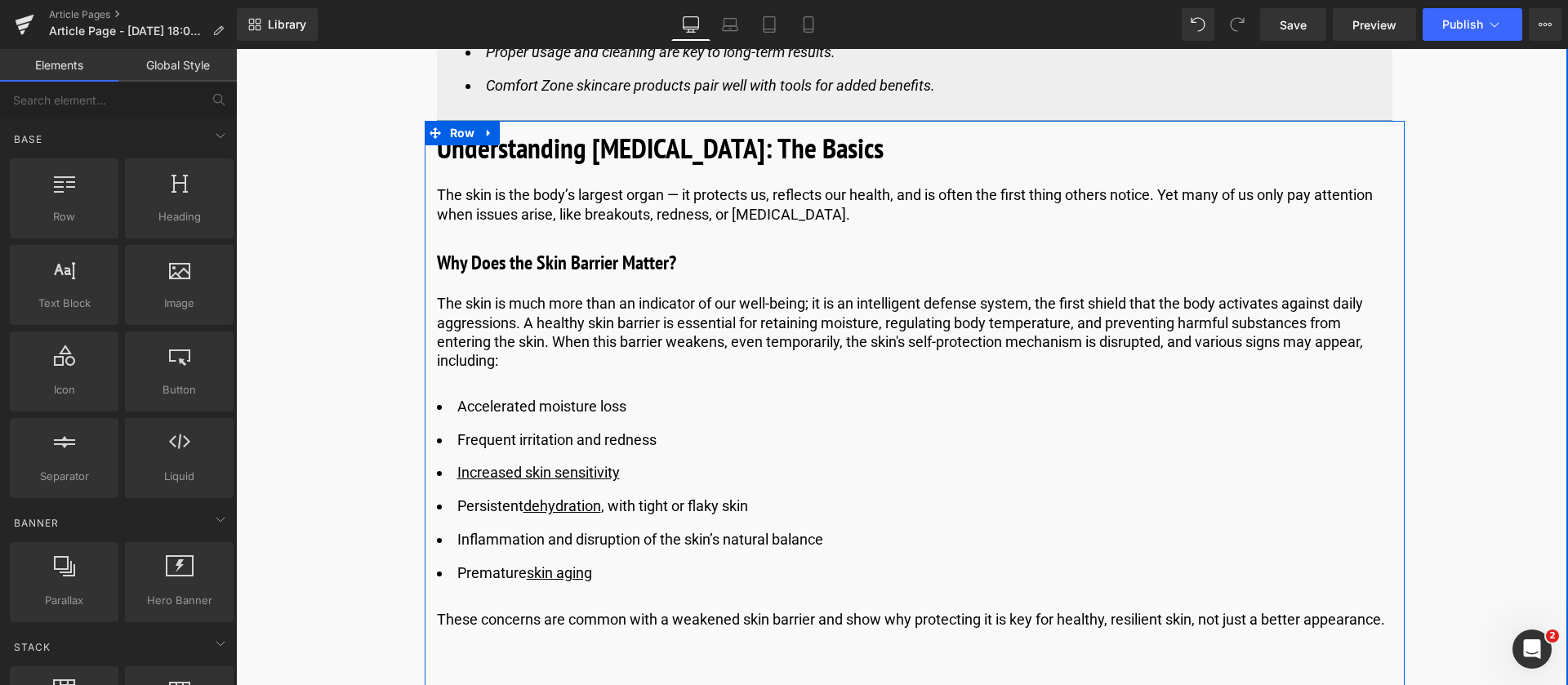
click at [236, 49] on div at bounding box center [236, 49] width 0 height 0
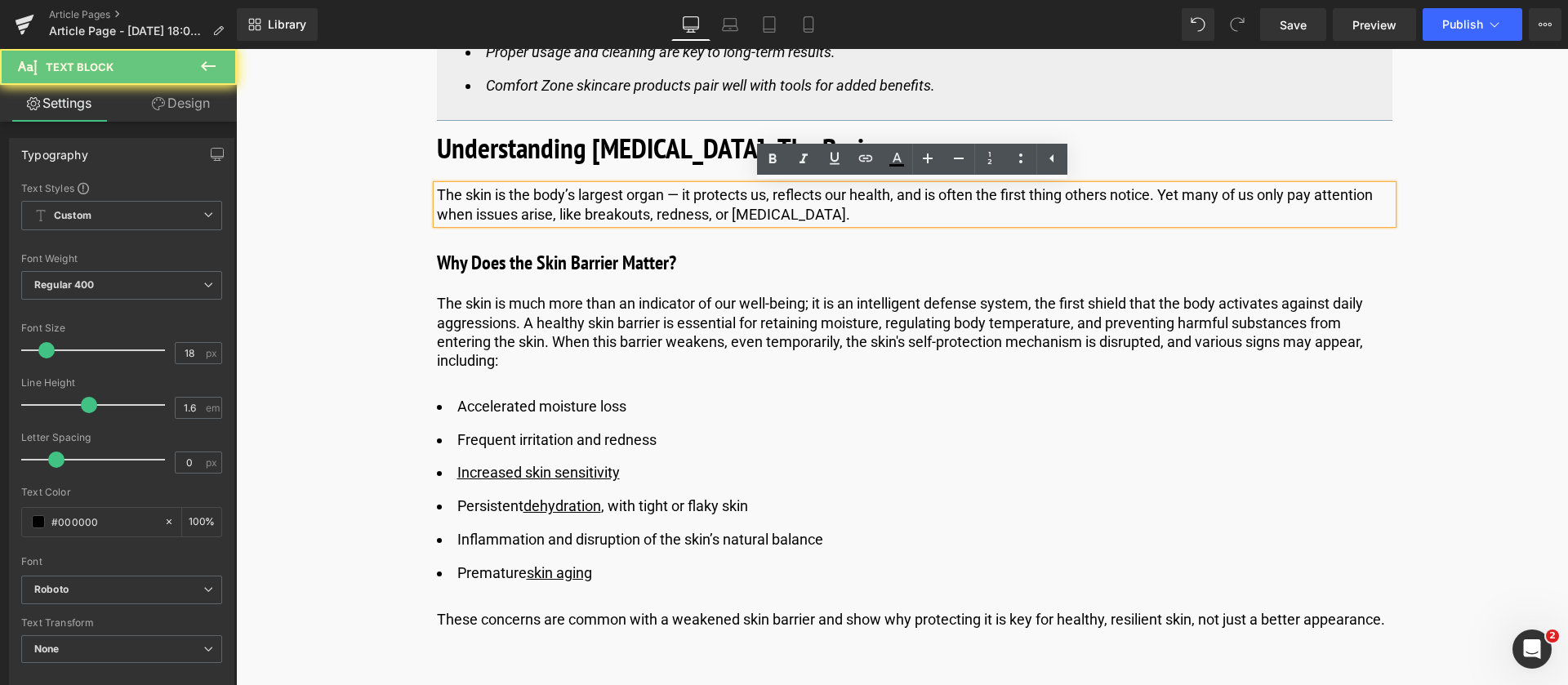
click at [814, 215] on p "The skin is the body’s largest organ — it protects us, reflects our health, and…" at bounding box center [915, 204] width 956 height 38
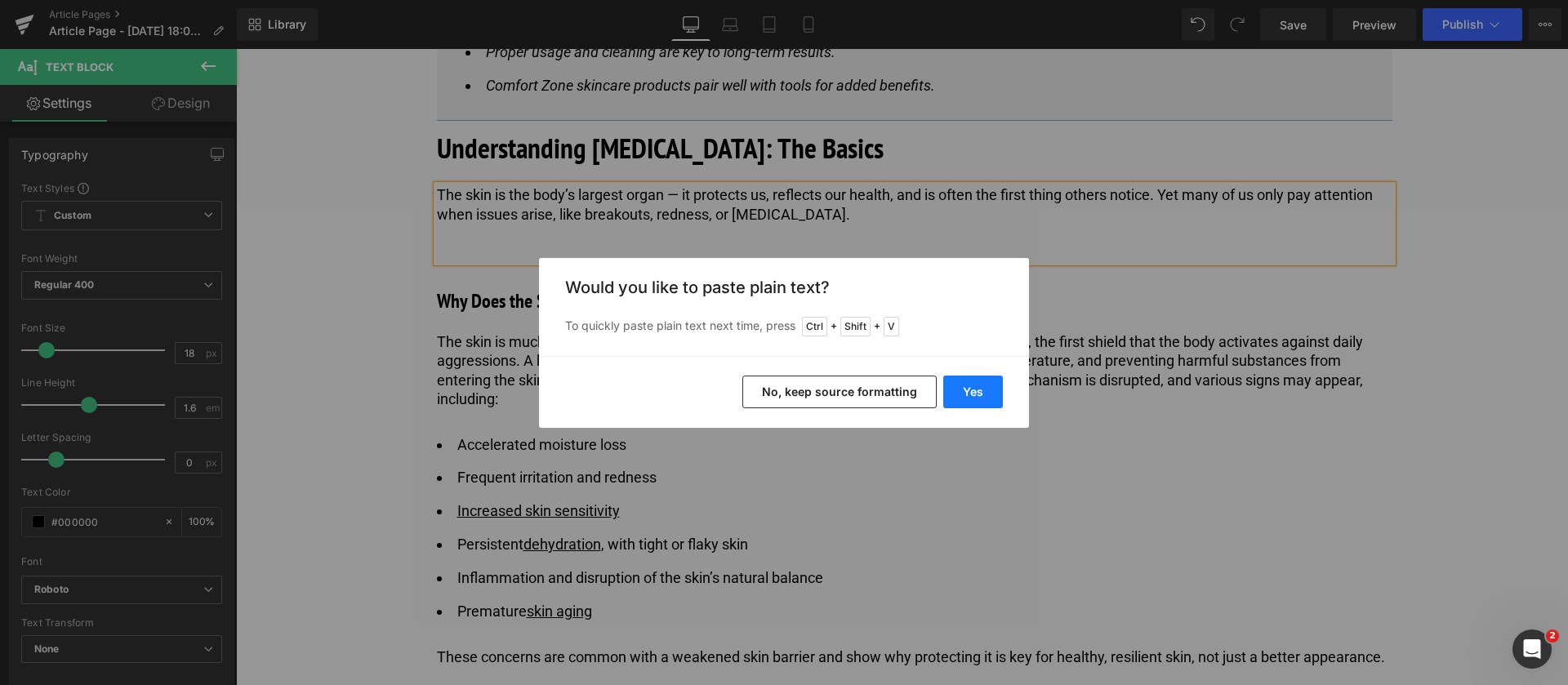
click at [965, 380] on button "Yes" at bounding box center [973, 392] width 60 height 33
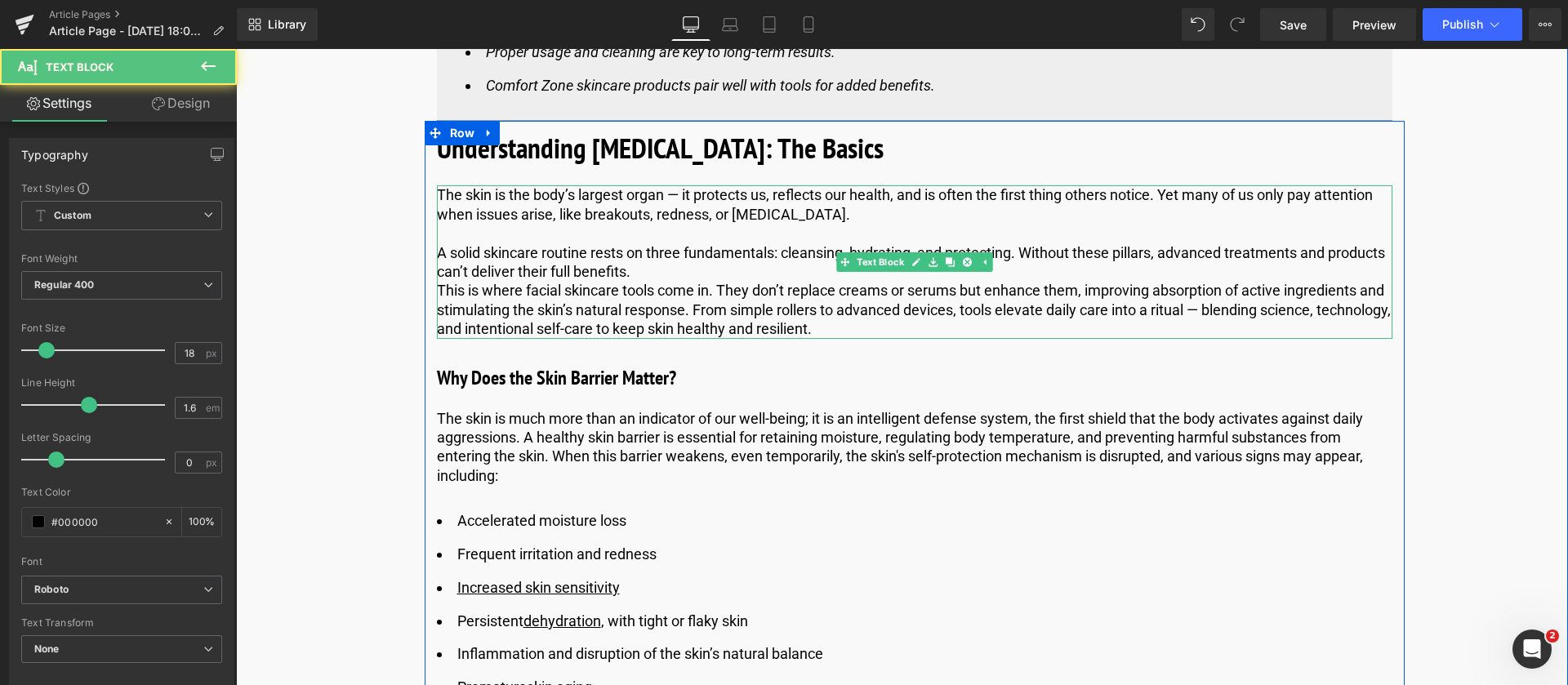
click at [448, 295] on p "This is where facial skincare tools come in. They don’t replace creams or serum…" at bounding box center [915, 310] width 956 height 58
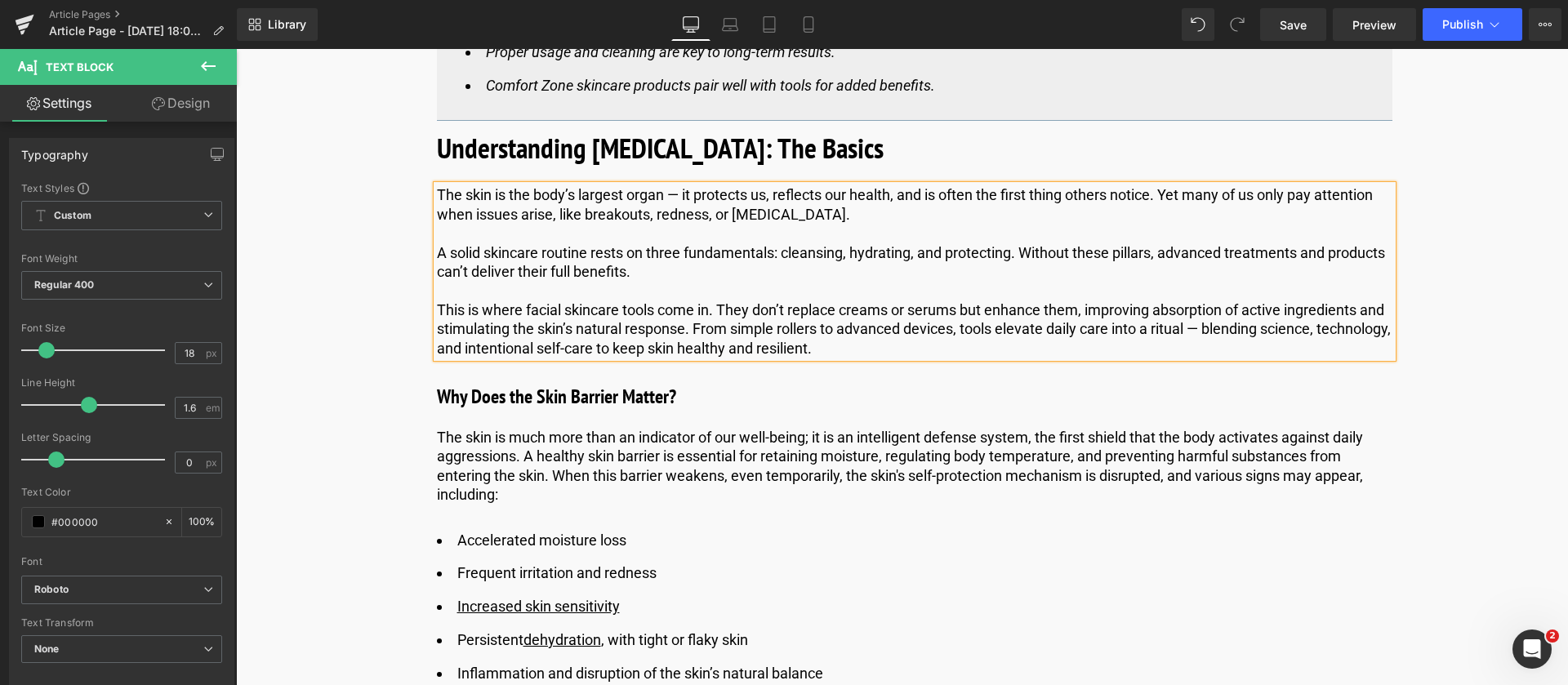
click at [707, 143] on b "Understanding [MEDICAL_DATA]: The Basics" at bounding box center [661, 148] width 447 height 37
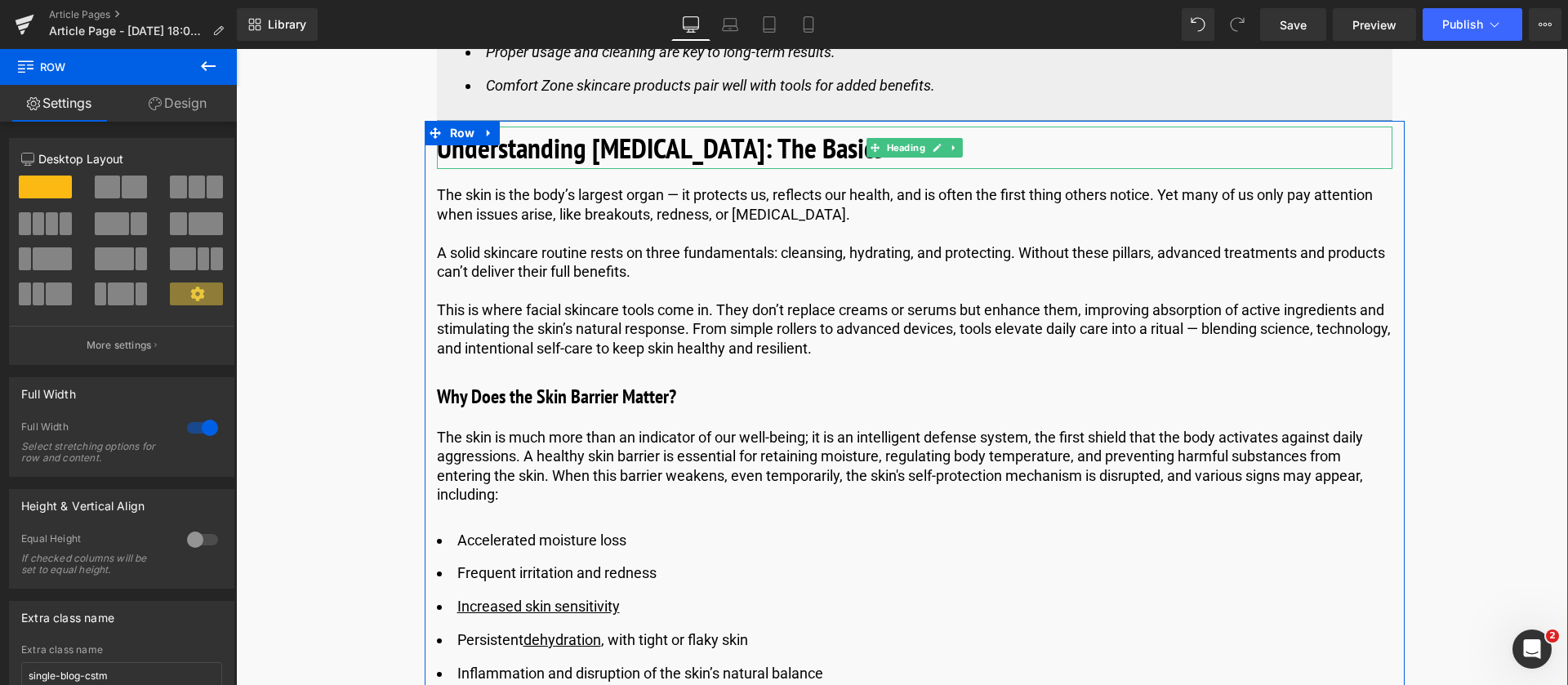
click at [962, 146] on h2 "Understanding [MEDICAL_DATA]: The Basics" at bounding box center [915, 148] width 956 height 43
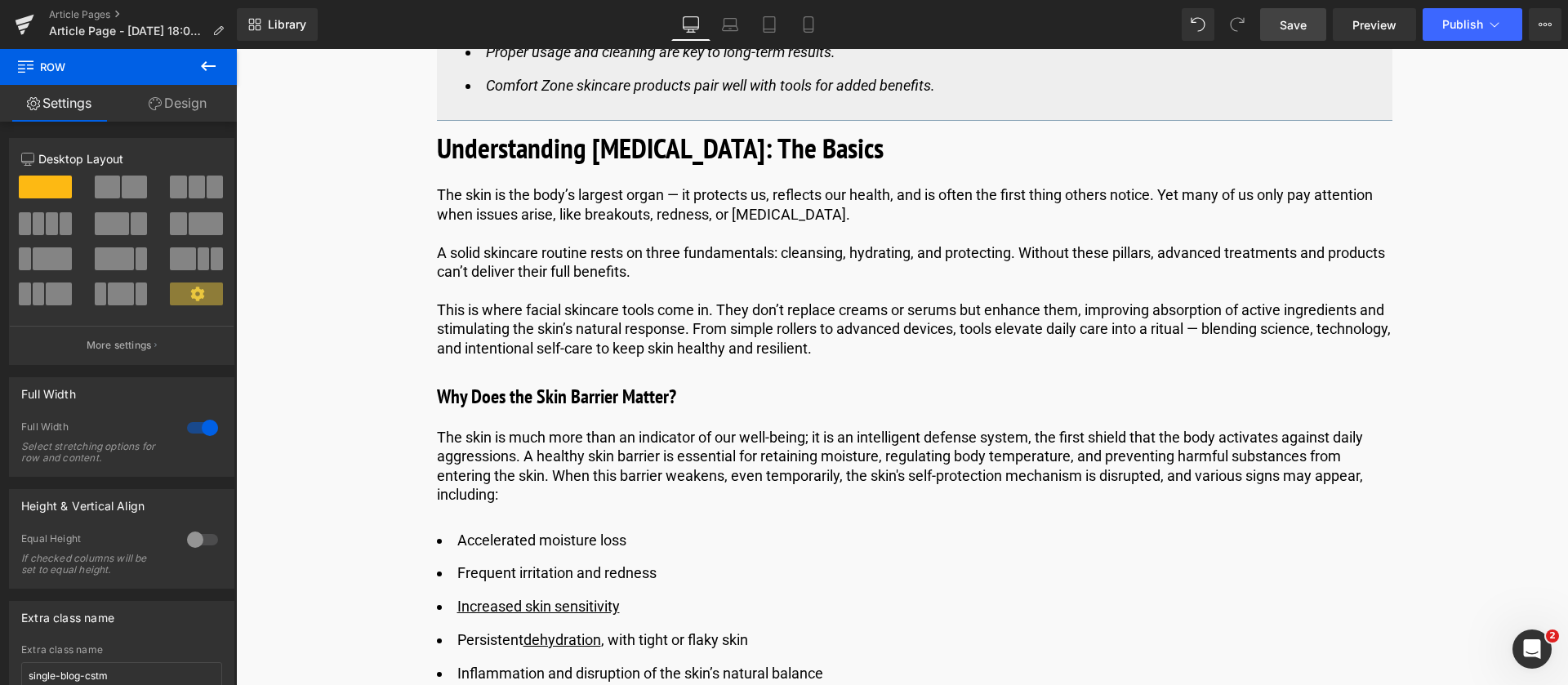
drag, startPoint x: 1302, startPoint y: 36, endPoint x: 1288, endPoint y: 12, distance: 27.8
click at [1302, 36] on link "Save" at bounding box center [1293, 25] width 66 height 33
click at [1302, 41] on div "Library Desktop Desktop Laptop Tablet Mobile Save Preview Publish Scheduled Vie…" at bounding box center [902, 25] width 1331 height 49
click at [1303, 28] on span "Save" at bounding box center [1293, 25] width 27 height 17
